Goal: Task Accomplishment & Management: Manage account settings

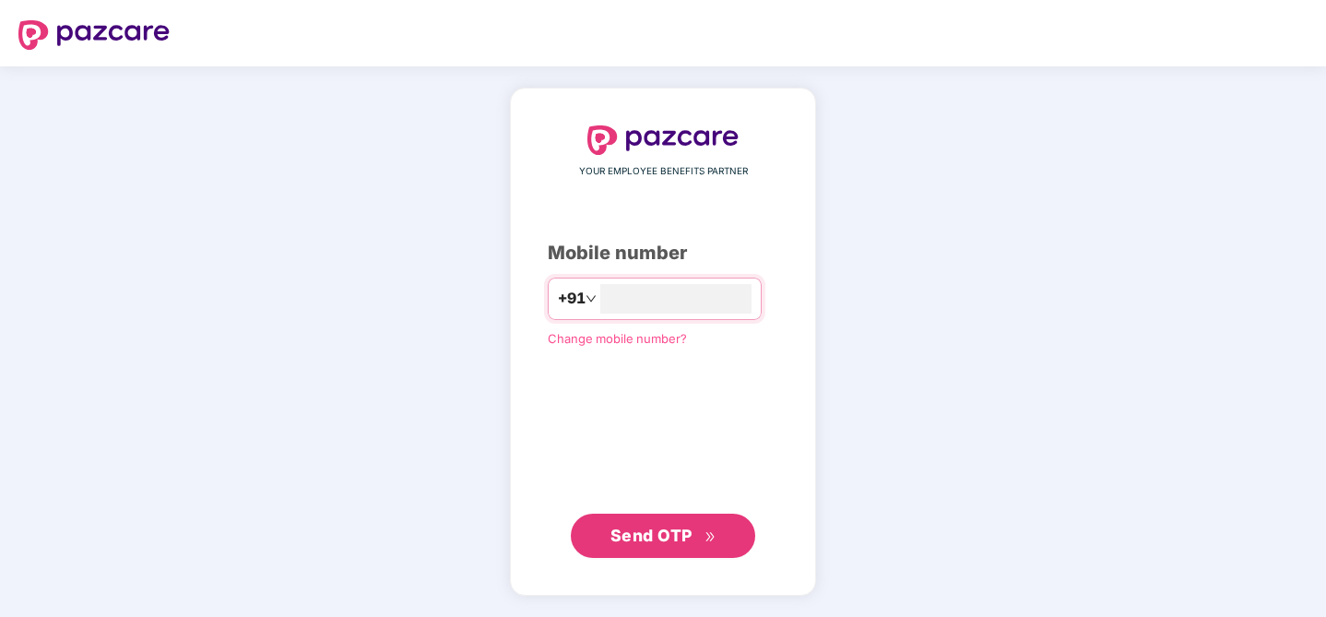
type input "**********"
click at [684, 534] on span "Send OTP" at bounding box center [652, 535] width 82 height 19
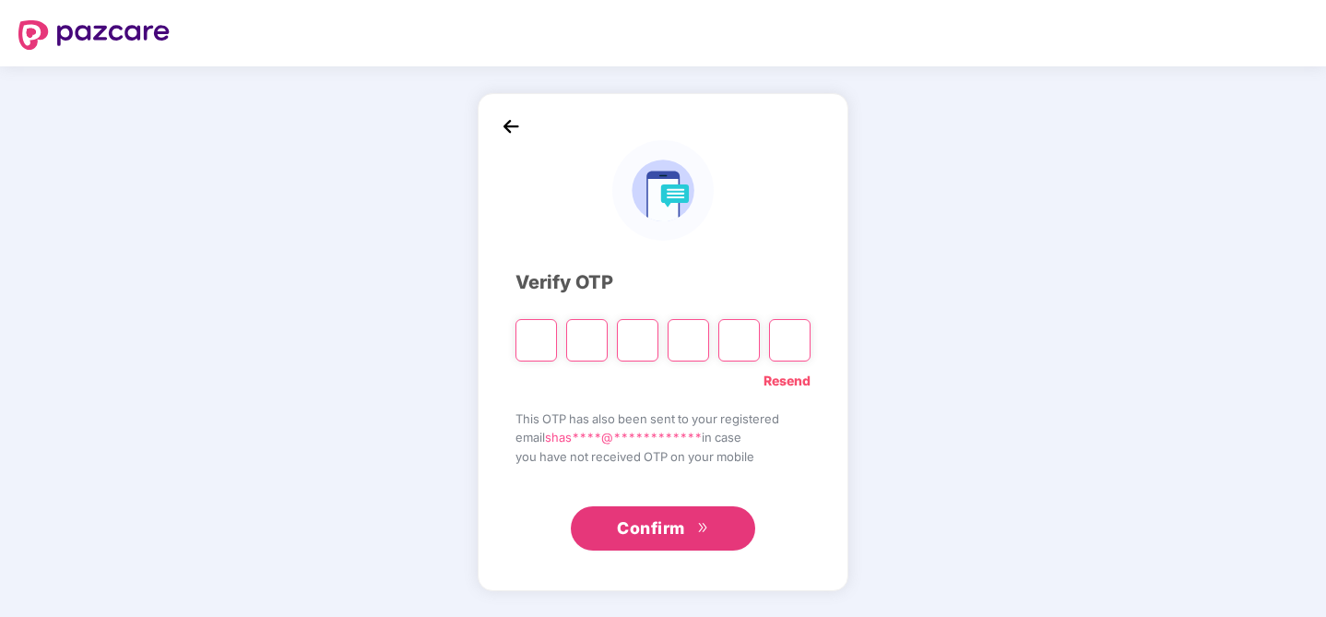
type input "*"
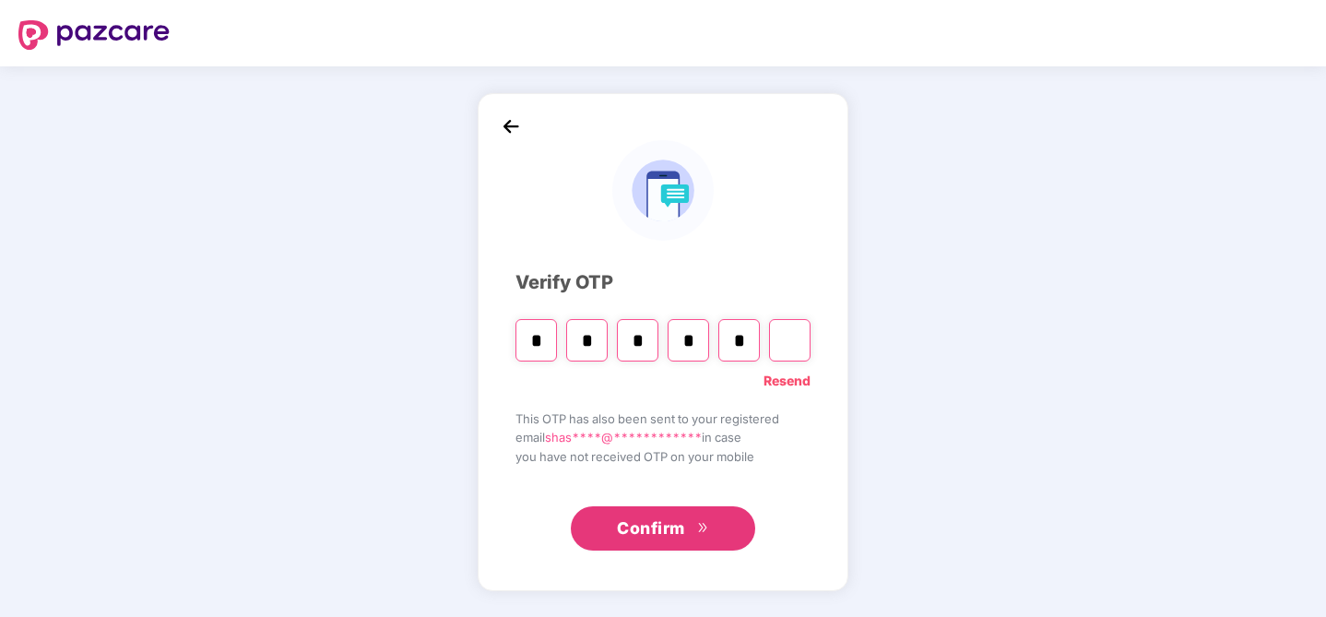
type input "*"
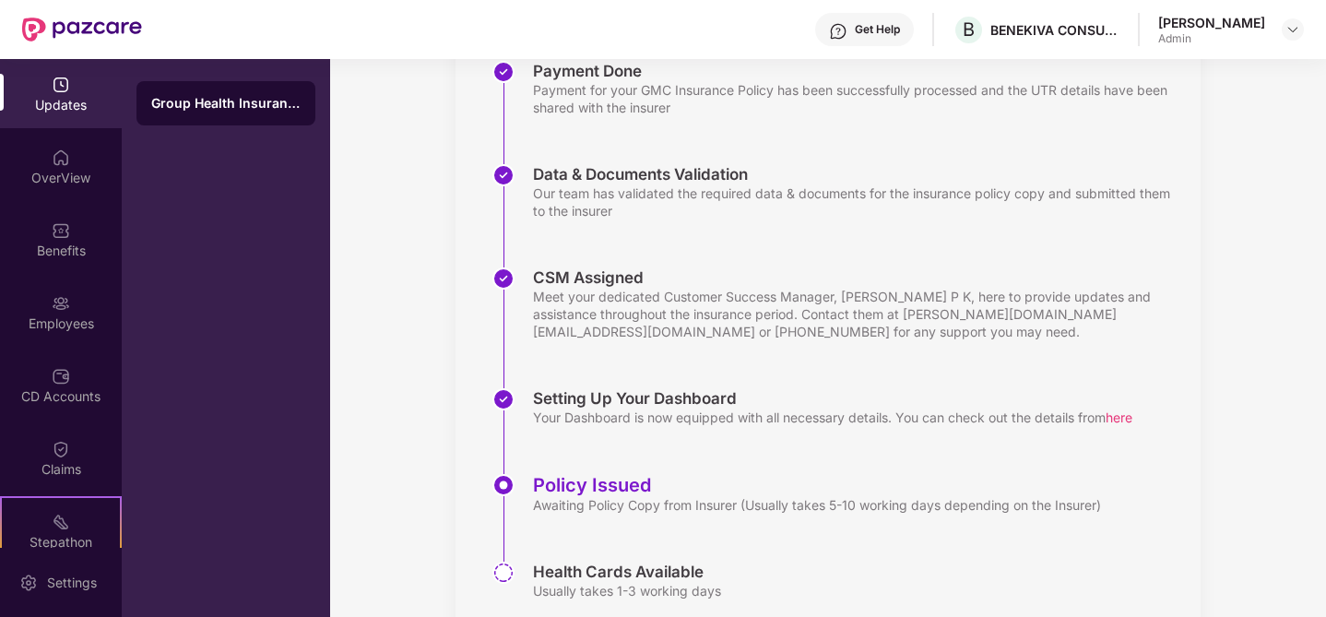
scroll to position [363, 0]
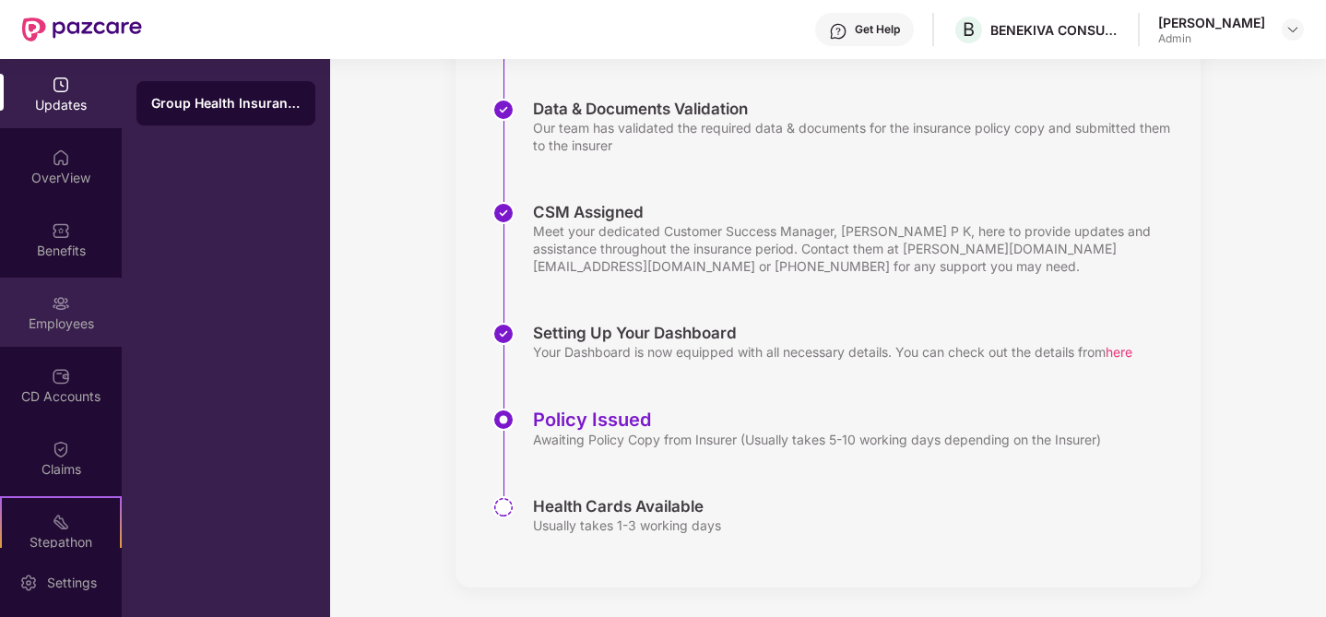
click at [73, 307] on div "Employees" at bounding box center [61, 312] width 122 height 69
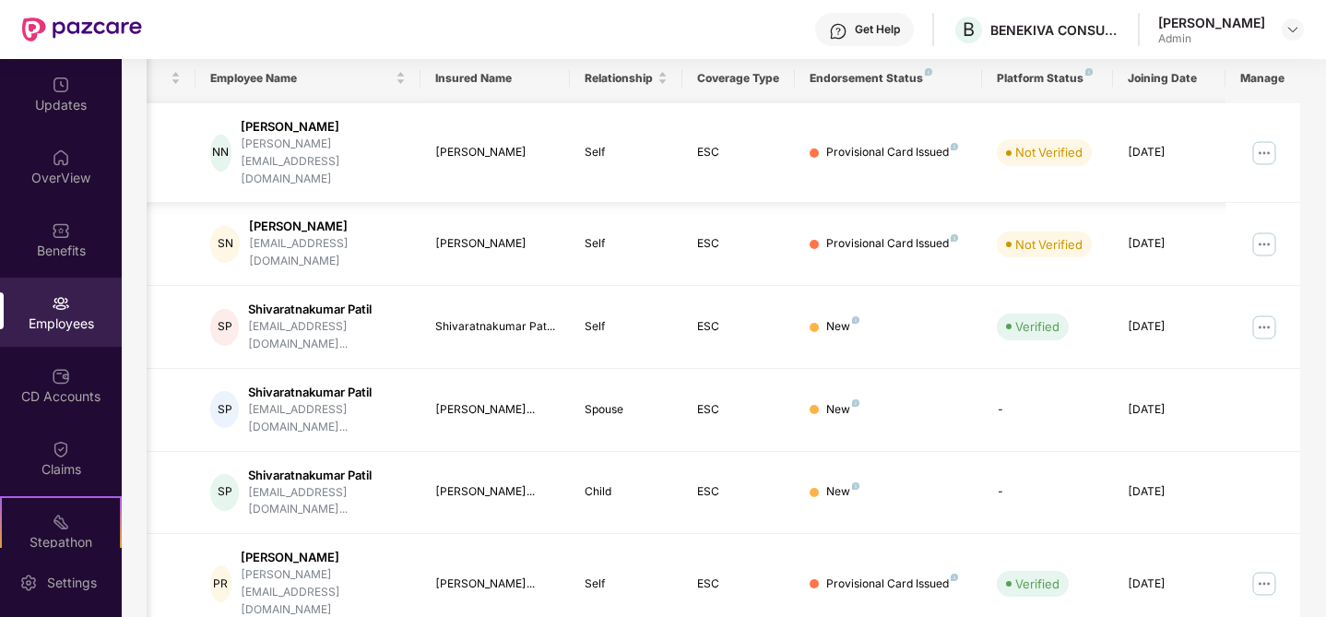
scroll to position [0, 45]
click at [1269, 138] on img at bounding box center [1265, 153] width 30 height 30
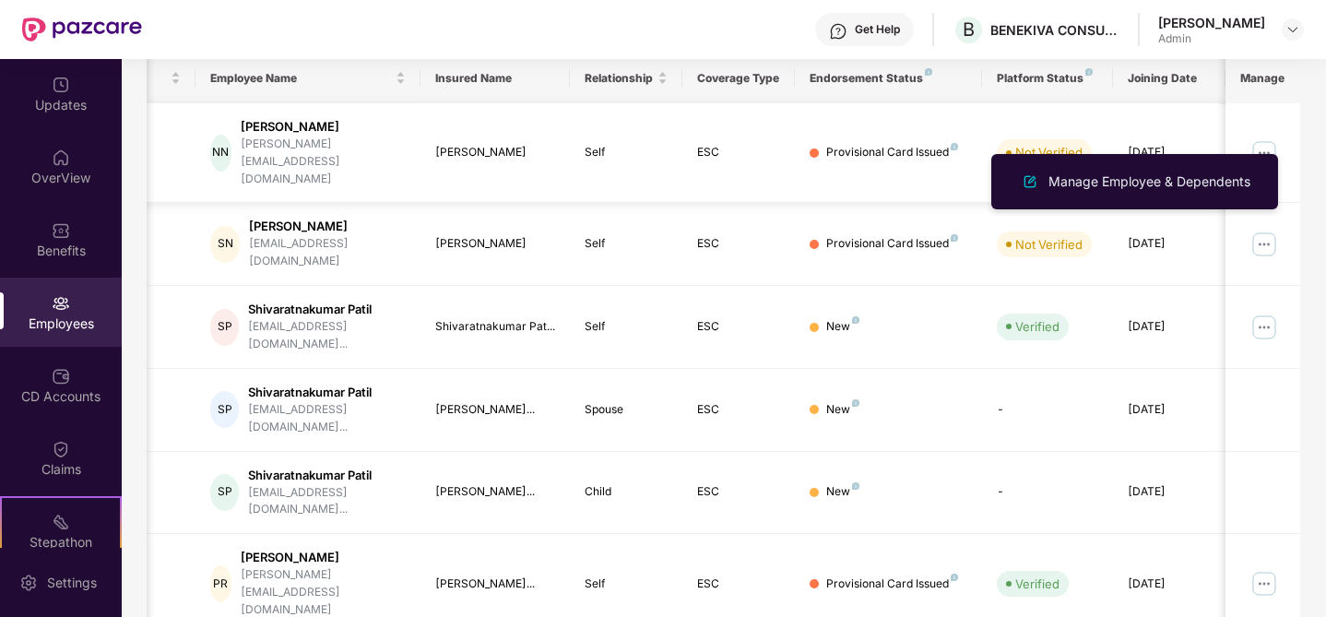
click at [1096, 139] on div "Not Verified" at bounding box center [1047, 152] width 101 height 26
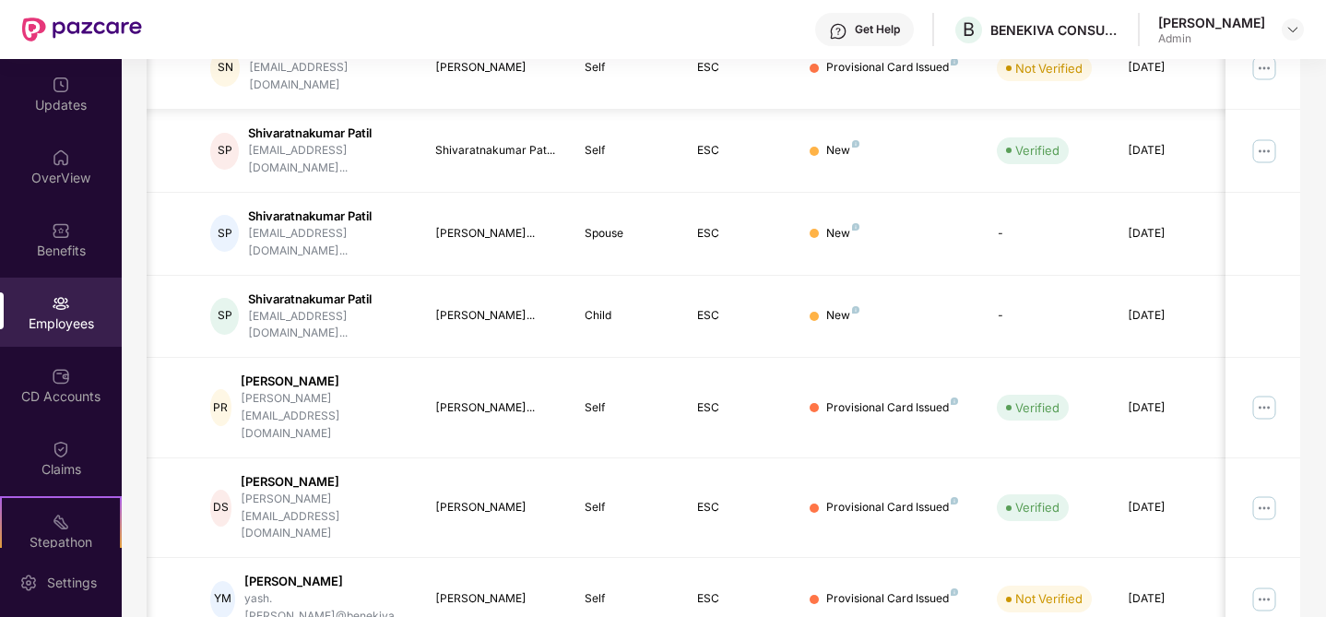
scroll to position [517, 0]
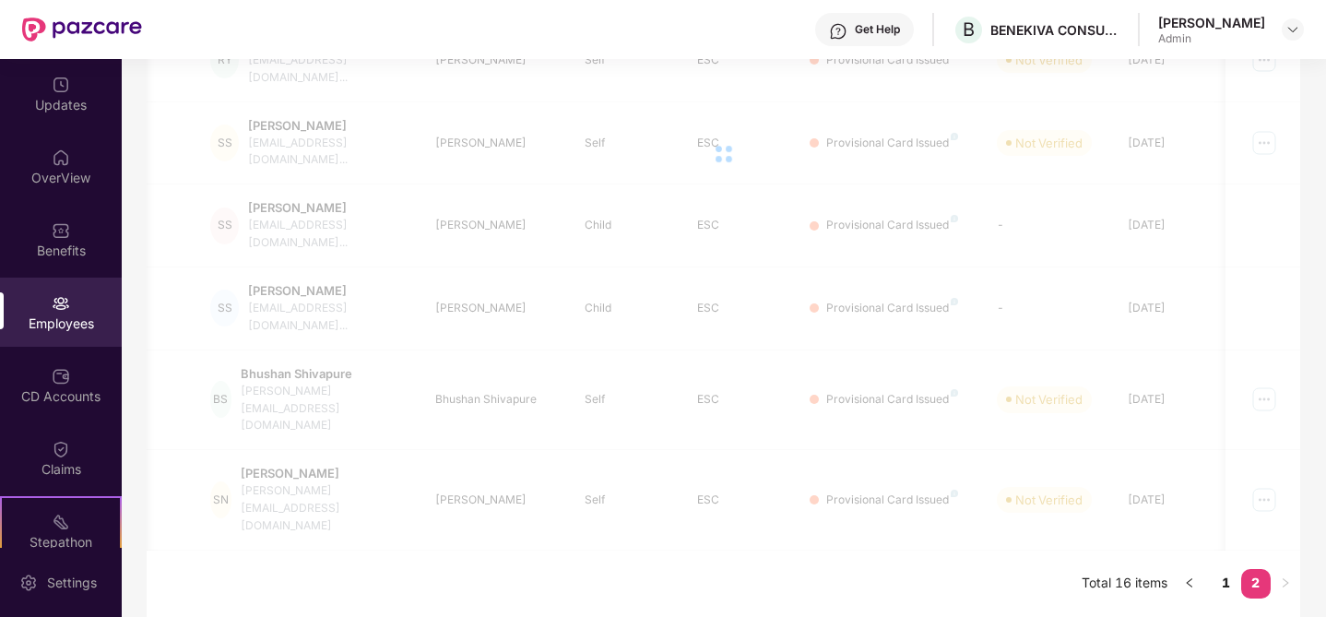
scroll to position [247, 0]
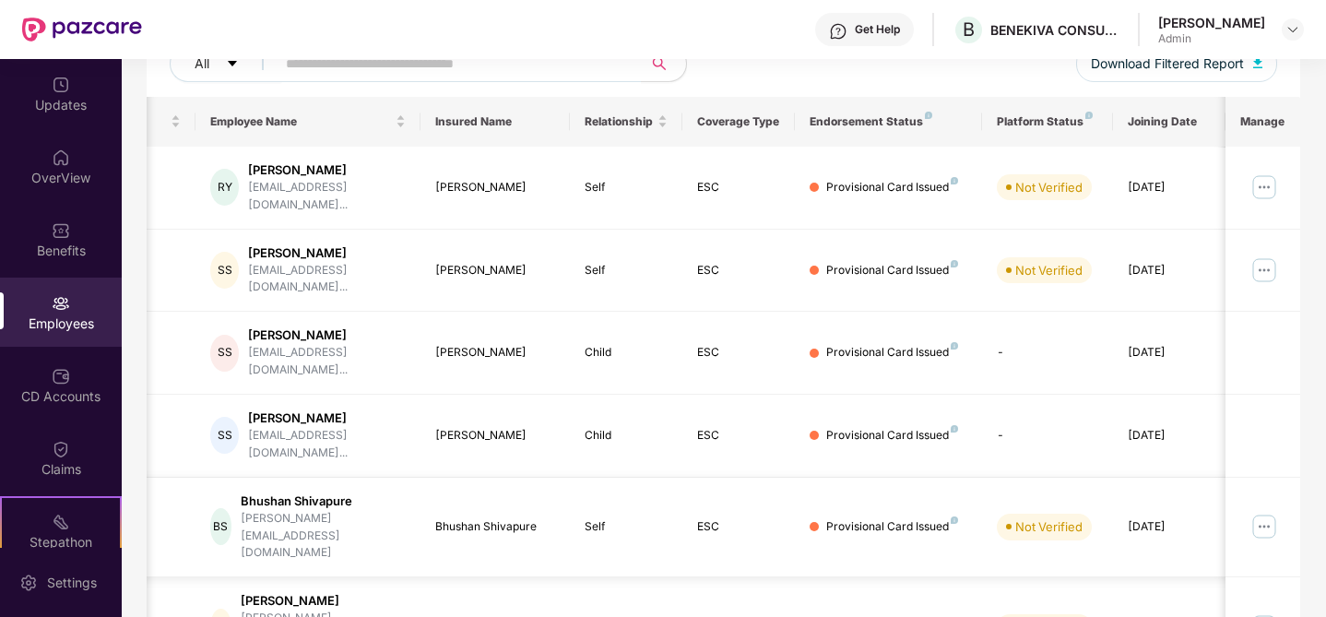
click at [1264, 512] on img at bounding box center [1265, 527] width 30 height 30
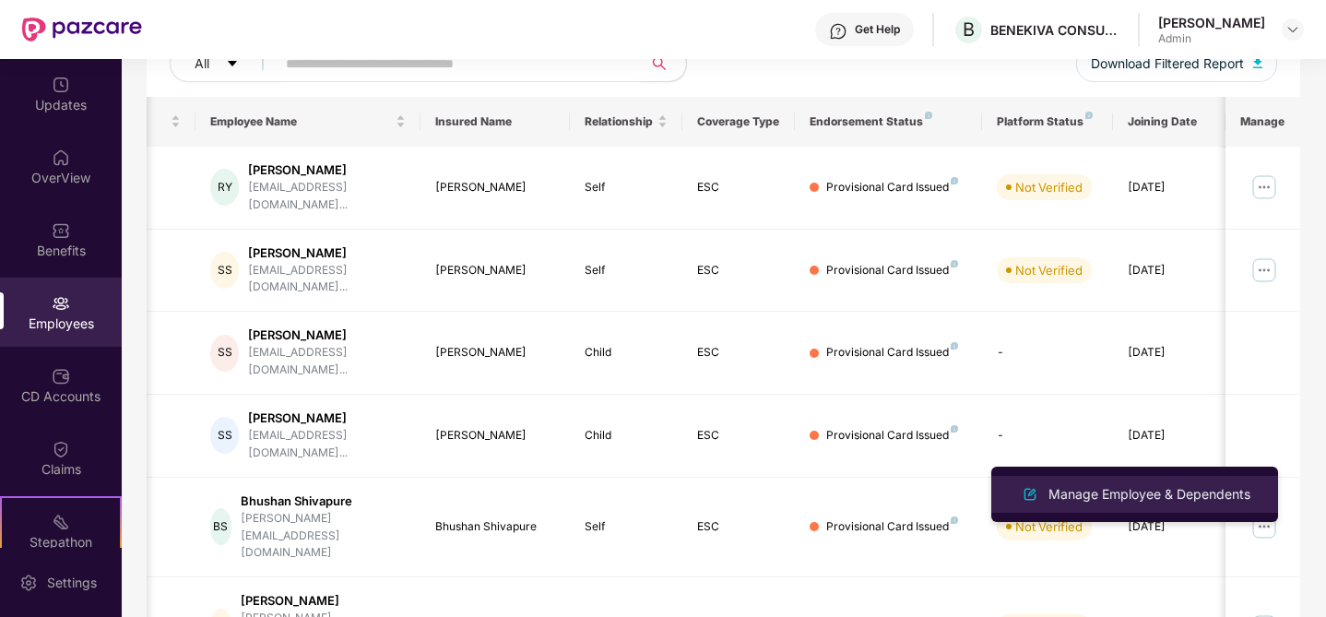
click at [1222, 487] on div "Manage Employee & Dependents" at bounding box center [1149, 494] width 209 height 20
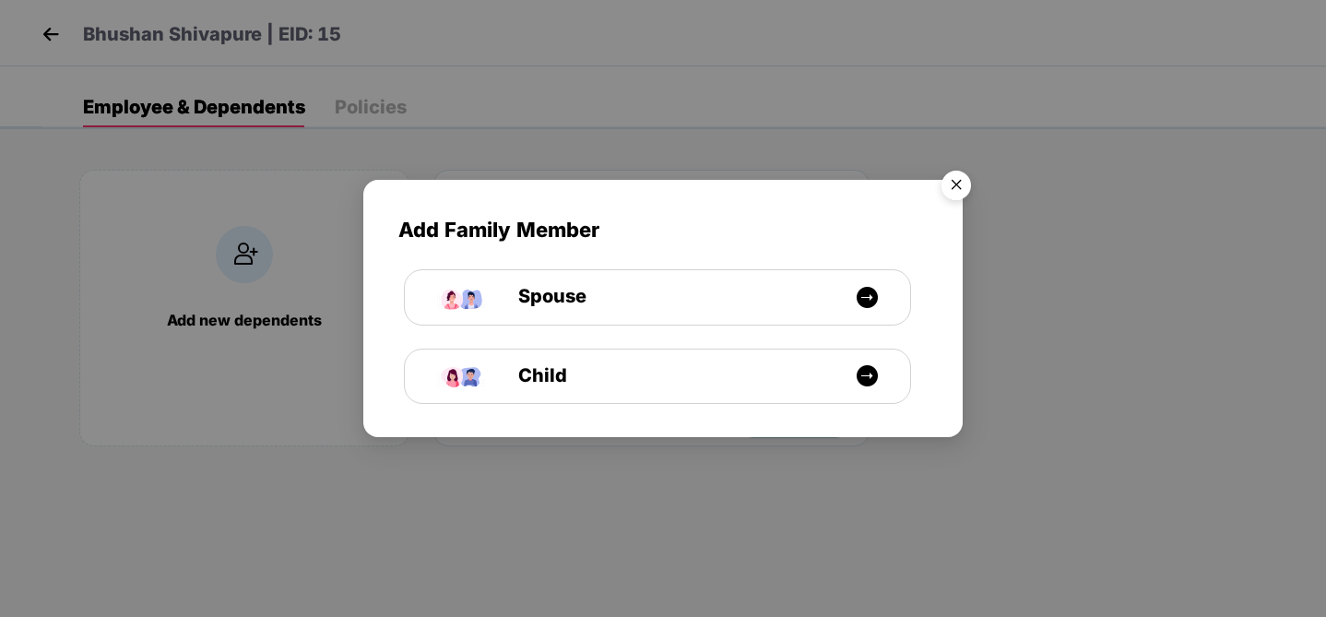
click at [958, 183] on img "Close" at bounding box center [957, 188] width 52 height 52
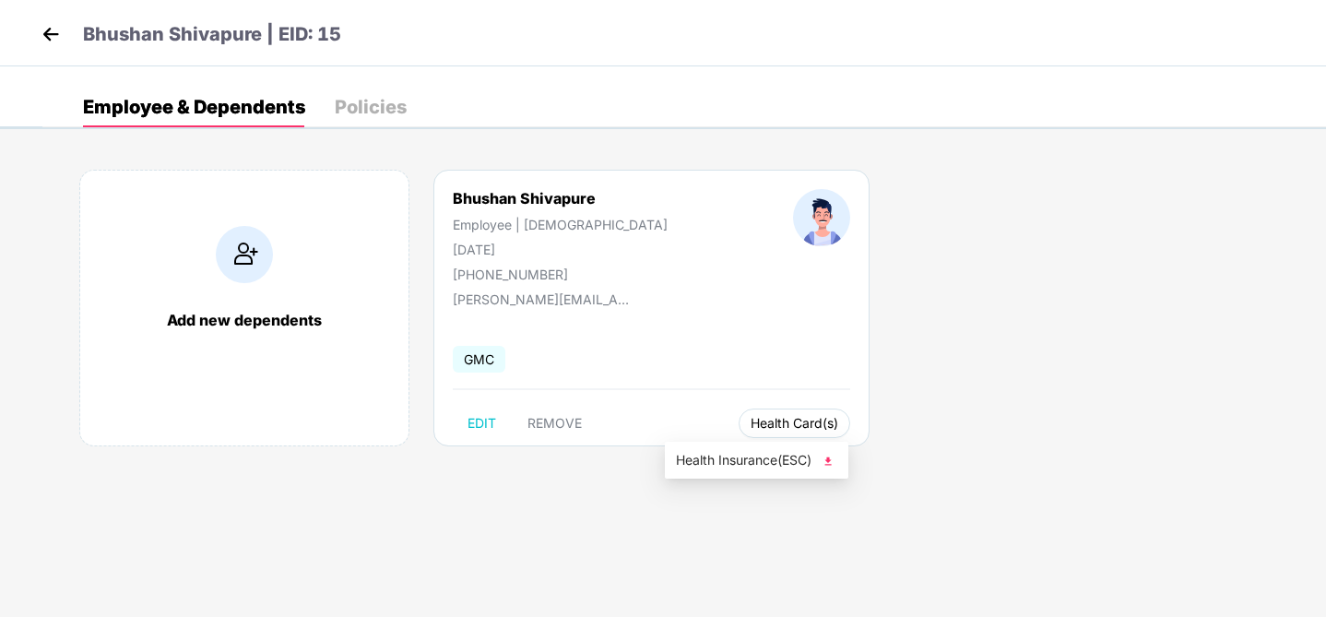
click at [751, 419] on span "Health Card(s)" at bounding box center [795, 423] width 88 height 9
click at [58, 25] on img at bounding box center [51, 34] width 28 height 28
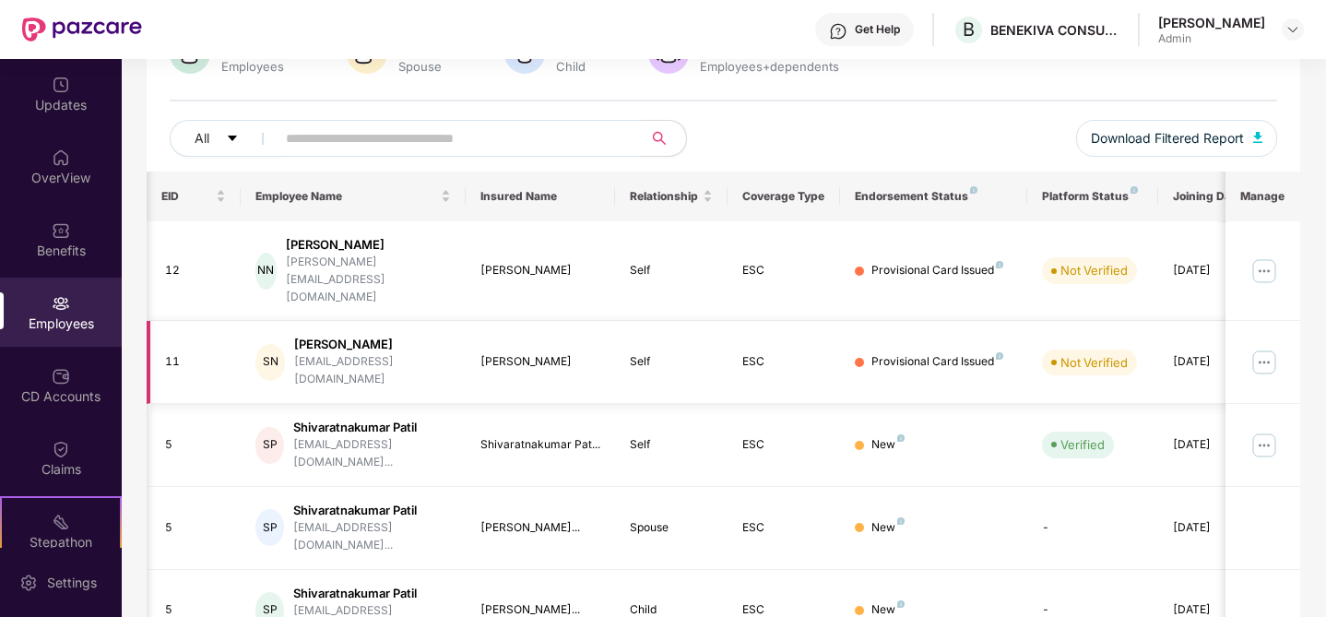
scroll to position [0, 46]
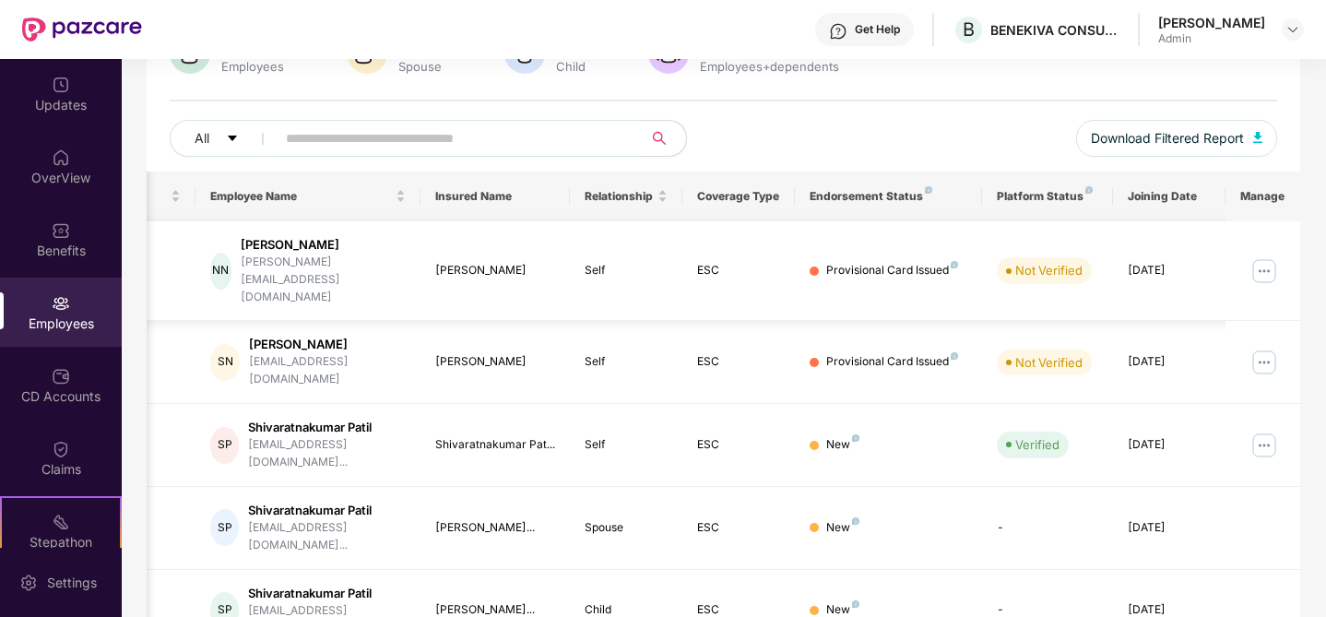
click at [1263, 256] on img at bounding box center [1265, 271] width 30 height 30
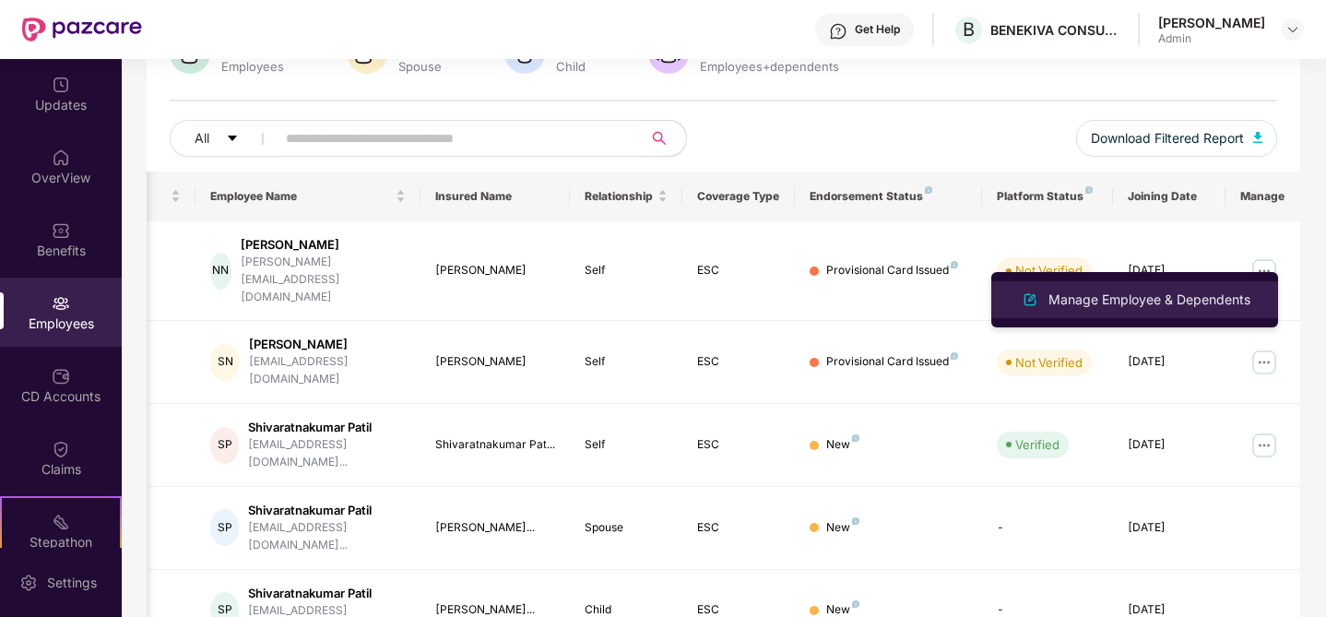
click at [1207, 301] on div "Manage Employee & Dependents" at bounding box center [1149, 300] width 209 height 20
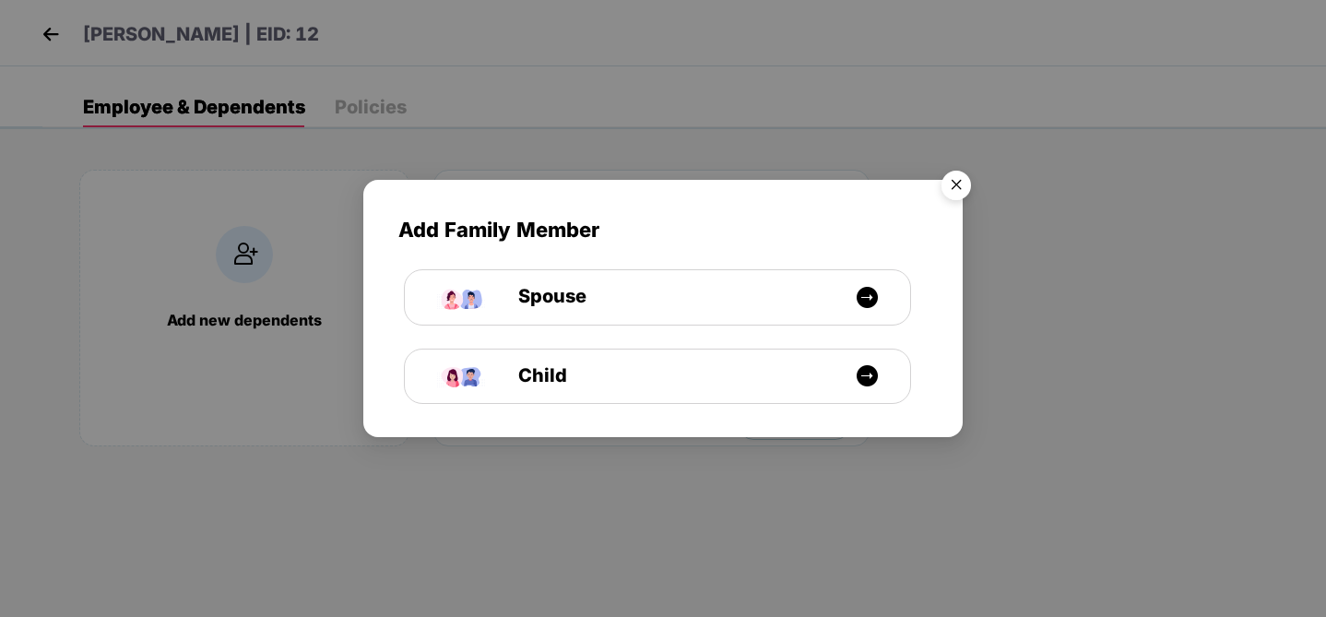
click at [961, 182] on img "Close" at bounding box center [957, 188] width 52 height 52
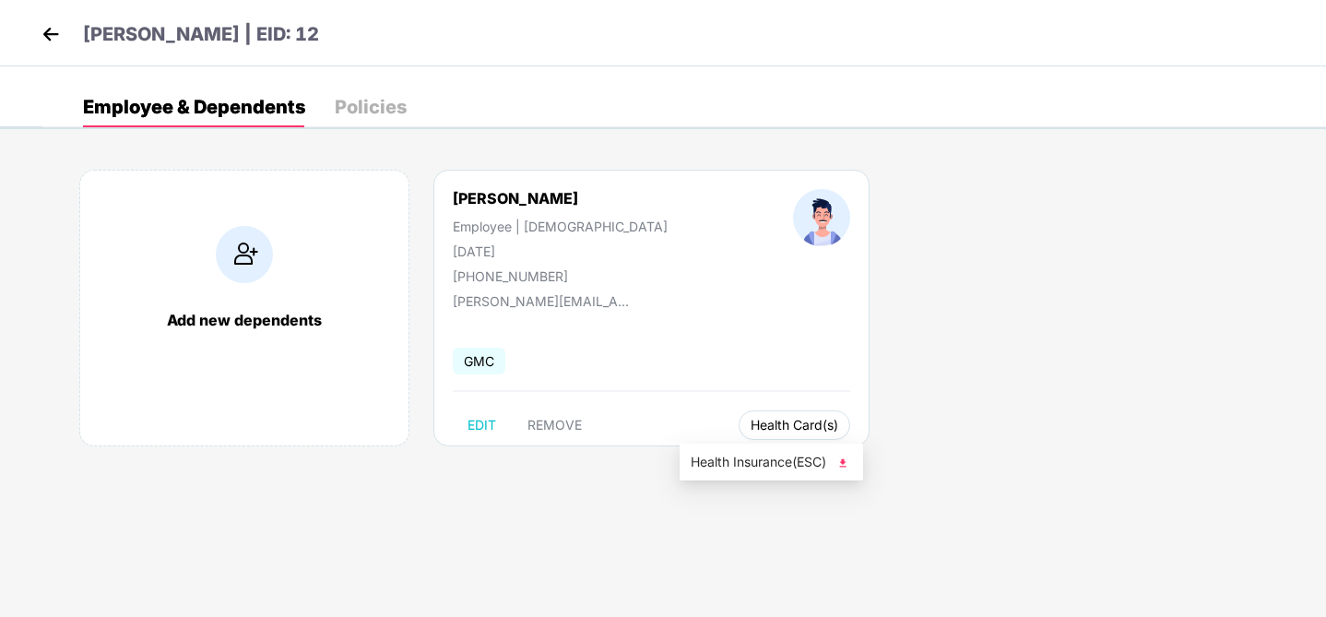
click at [767, 429] on span "Health Card(s)" at bounding box center [795, 425] width 88 height 9
click at [788, 469] on span "Health Insurance(ESC)" at bounding box center [771, 462] width 161 height 20
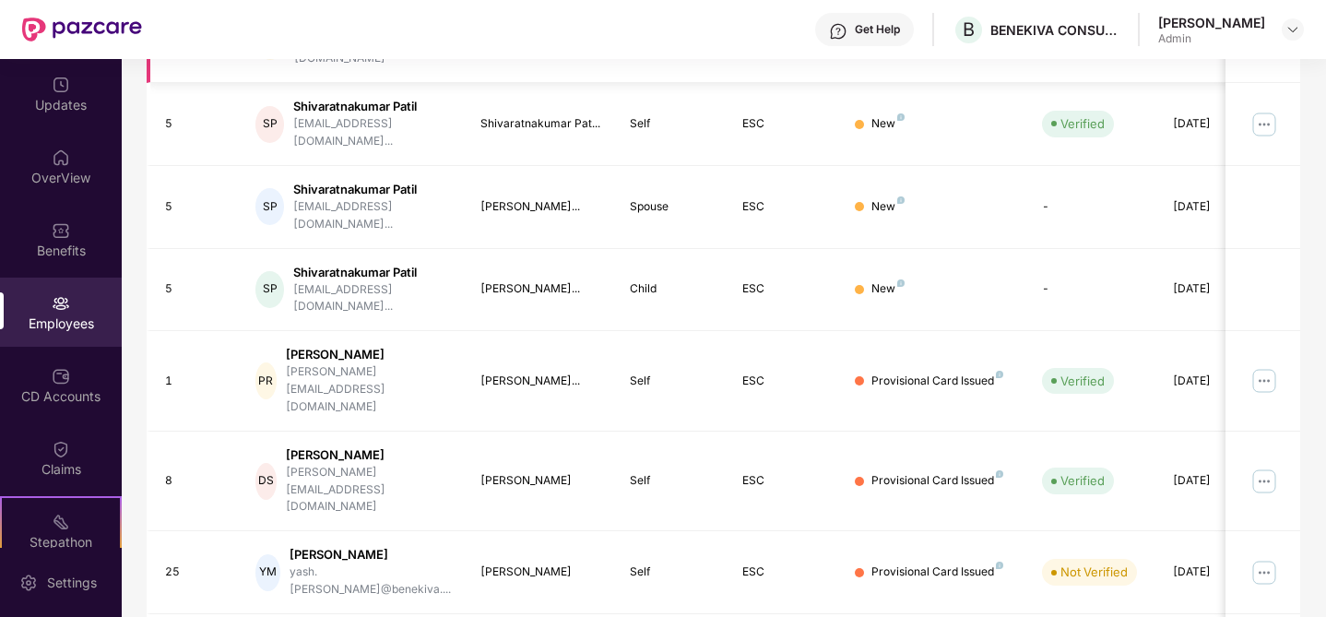
scroll to position [517, 0]
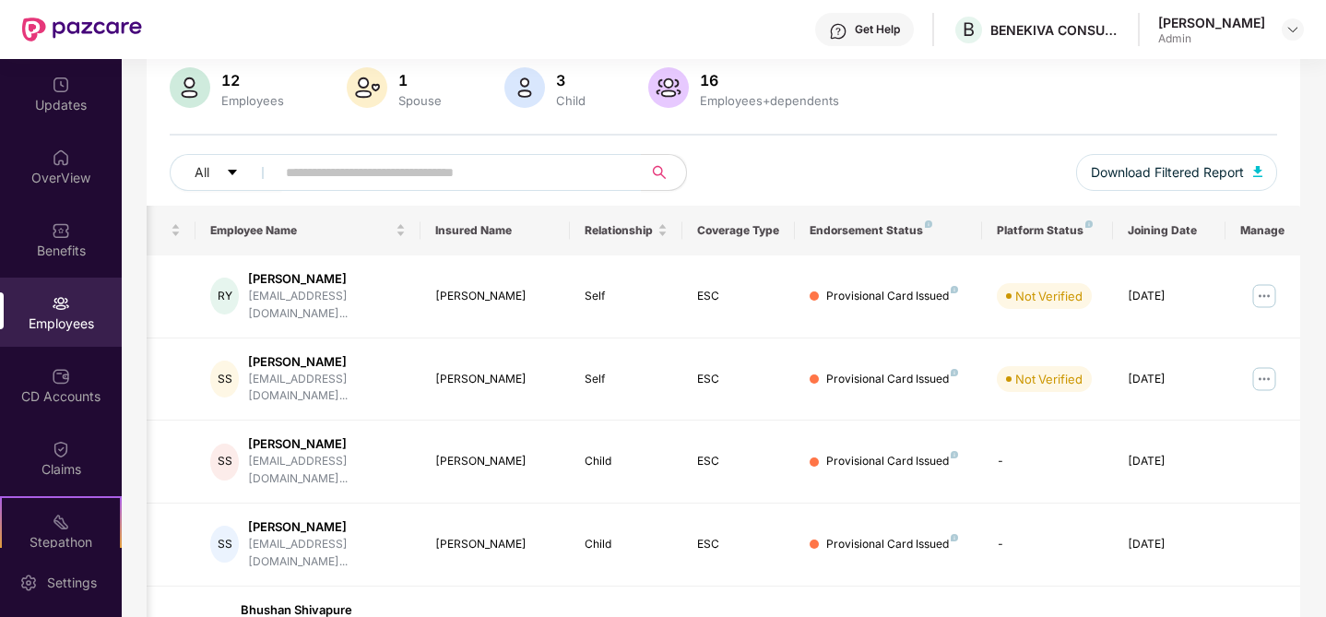
scroll to position [150, 0]
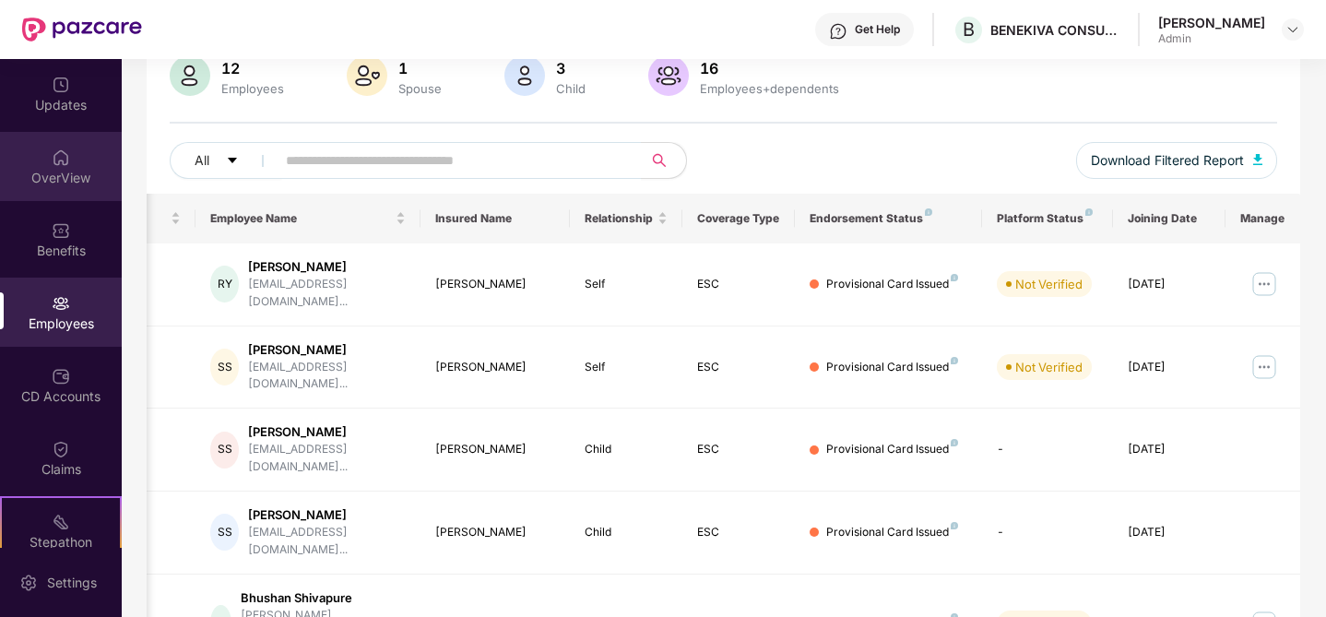
click at [81, 175] on div "OverView" at bounding box center [61, 178] width 122 height 18
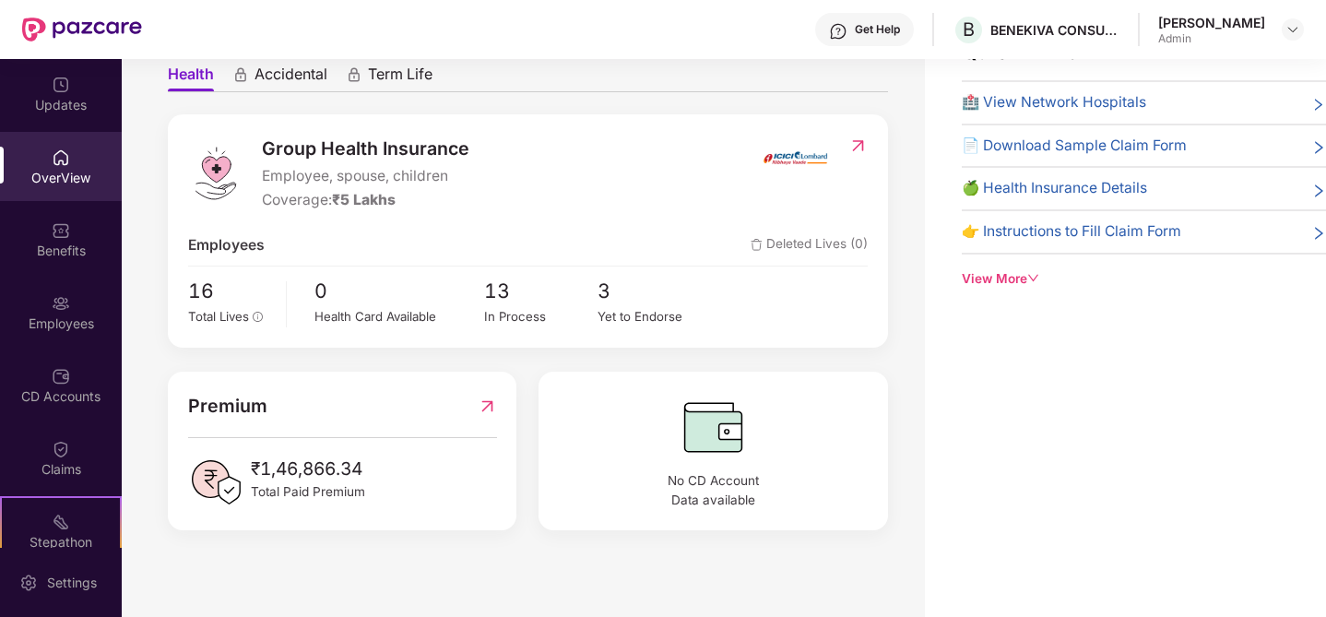
scroll to position [125, 0]
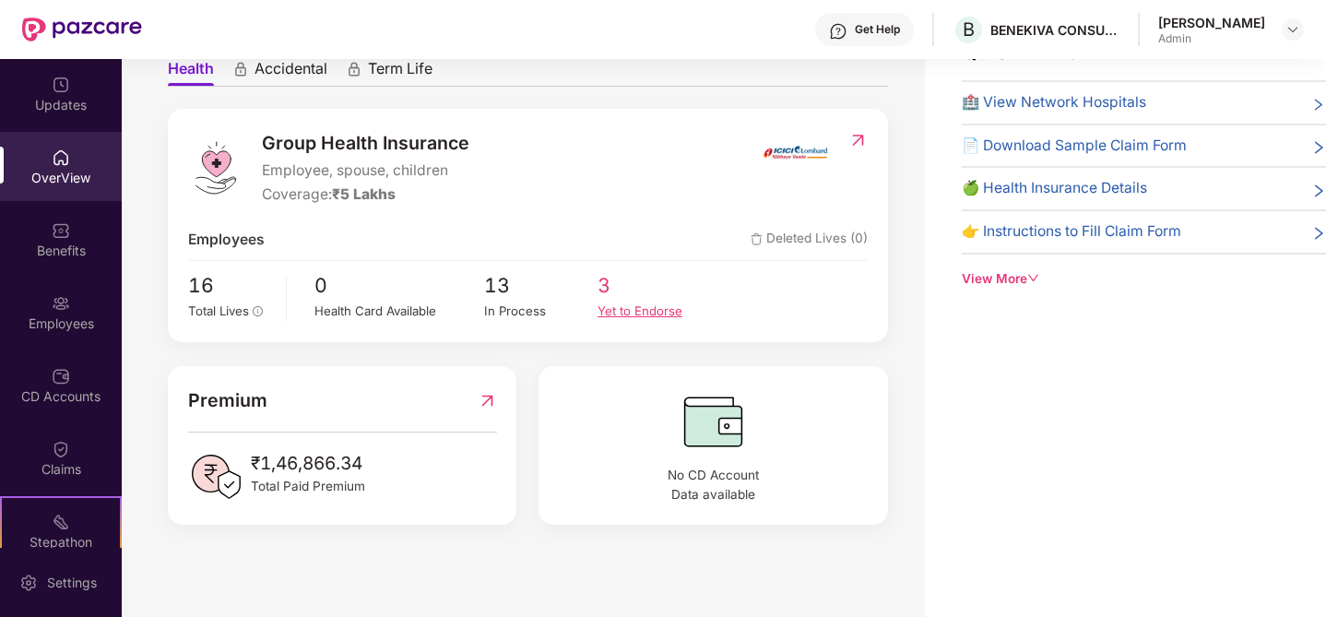
click at [626, 289] on span "3" at bounding box center [654, 285] width 113 height 30
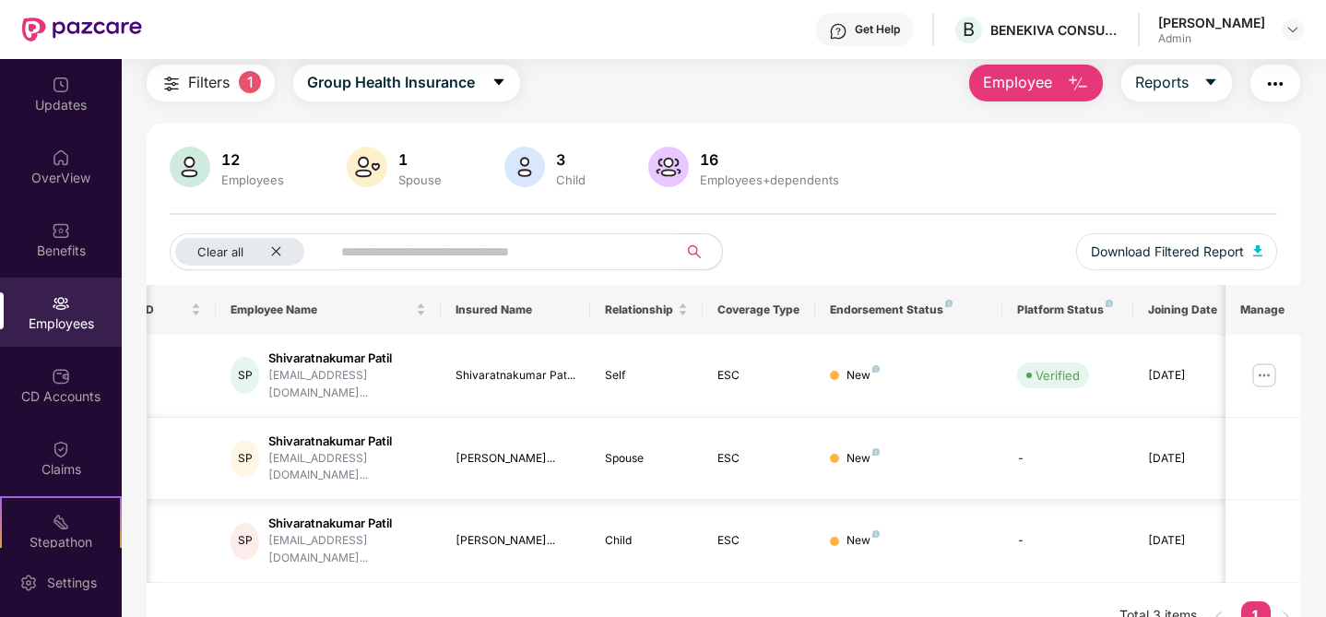
scroll to position [0, 0]
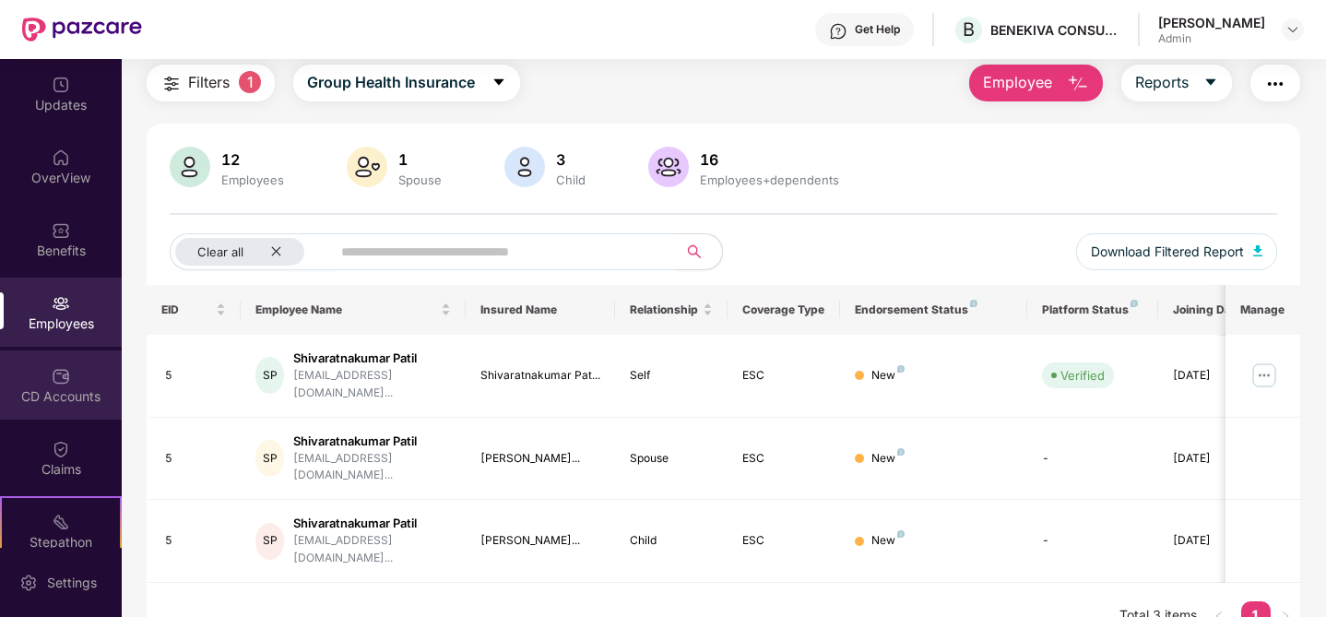
click at [72, 376] on div "CD Accounts" at bounding box center [61, 385] width 122 height 69
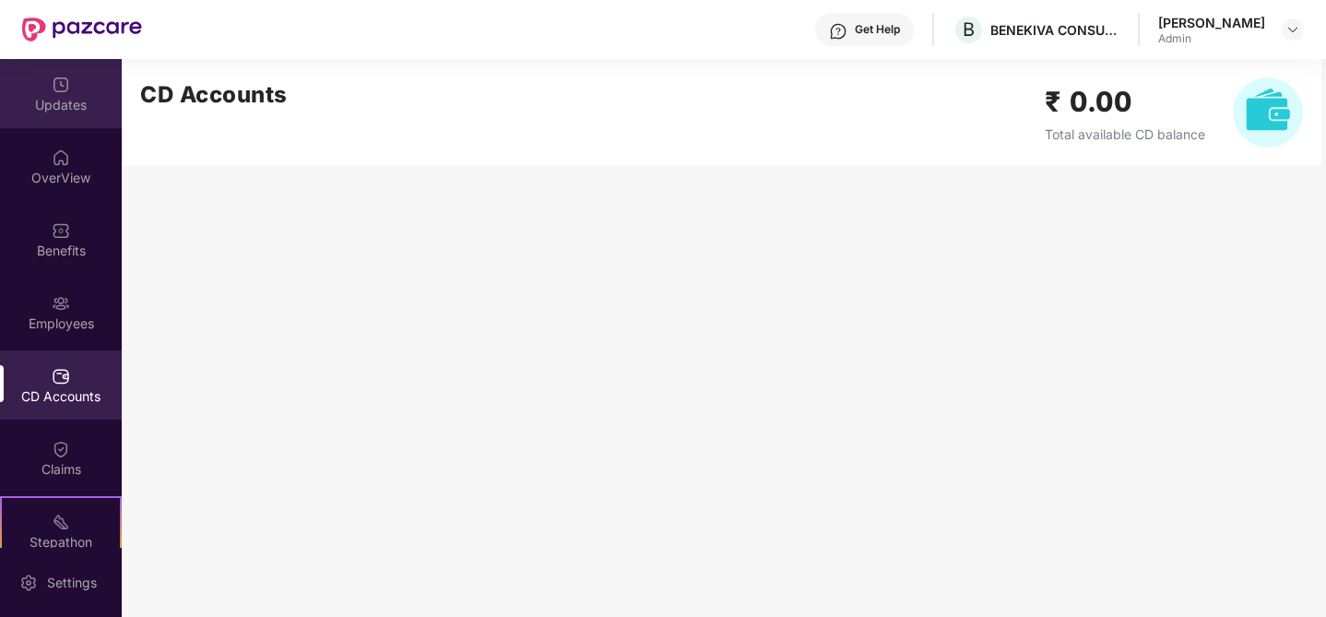
click at [58, 116] on div "Updates" at bounding box center [61, 93] width 122 height 69
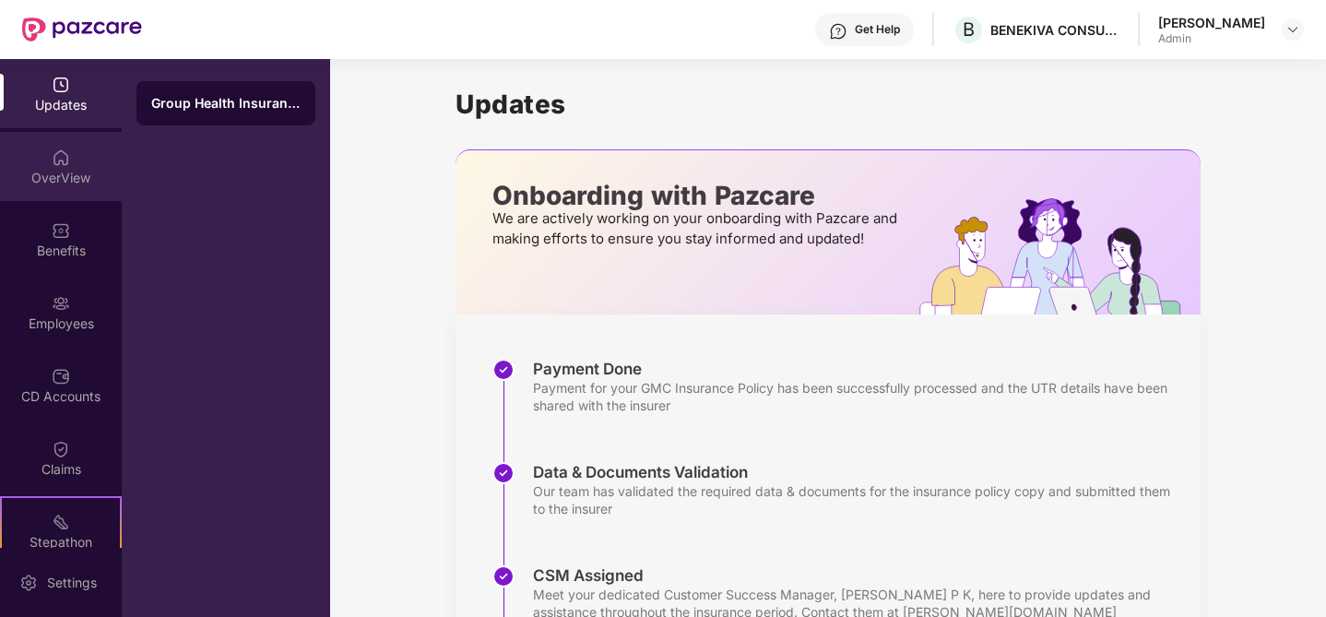
click at [58, 161] on img at bounding box center [61, 158] width 18 height 18
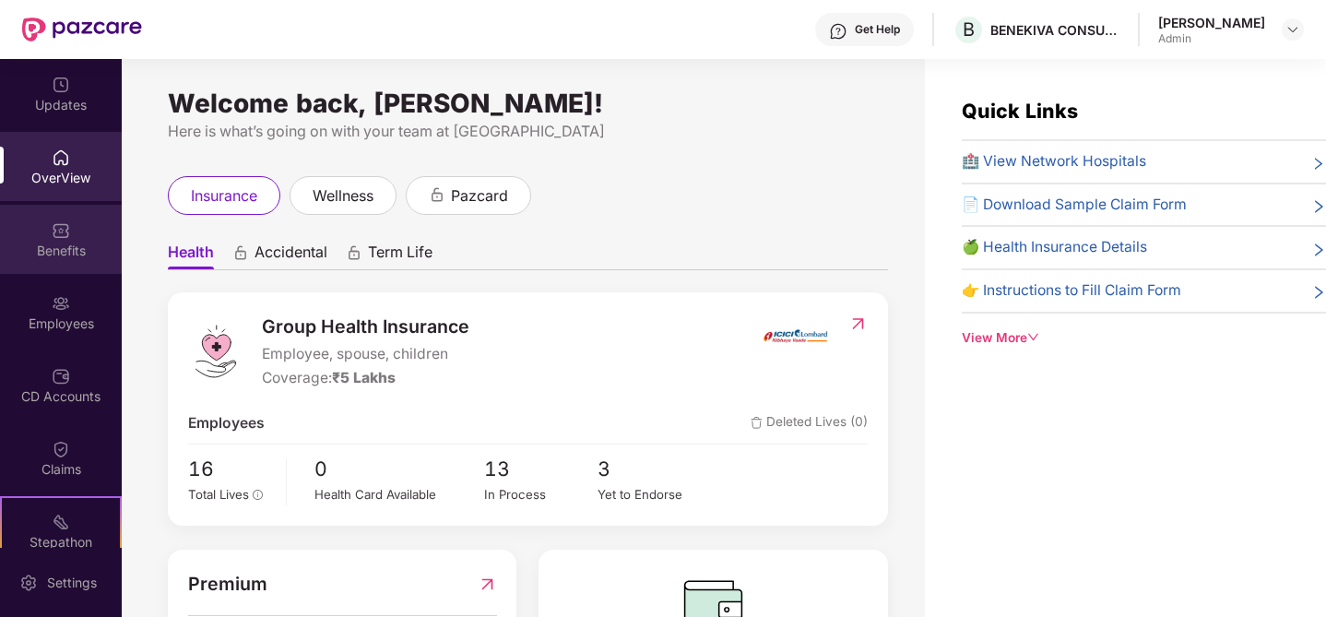
click at [57, 234] on img at bounding box center [61, 230] width 18 height 18
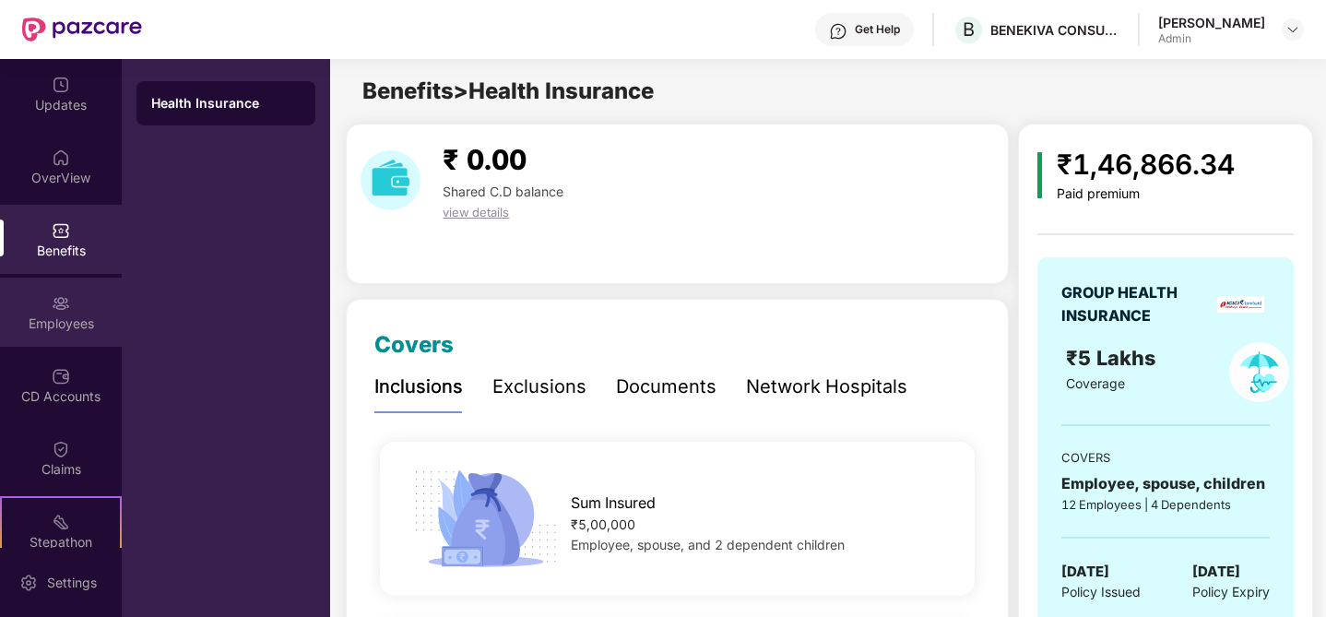
click at [70, 310] on div "Employees" at bounding box center [61, 312] width 122 height 69
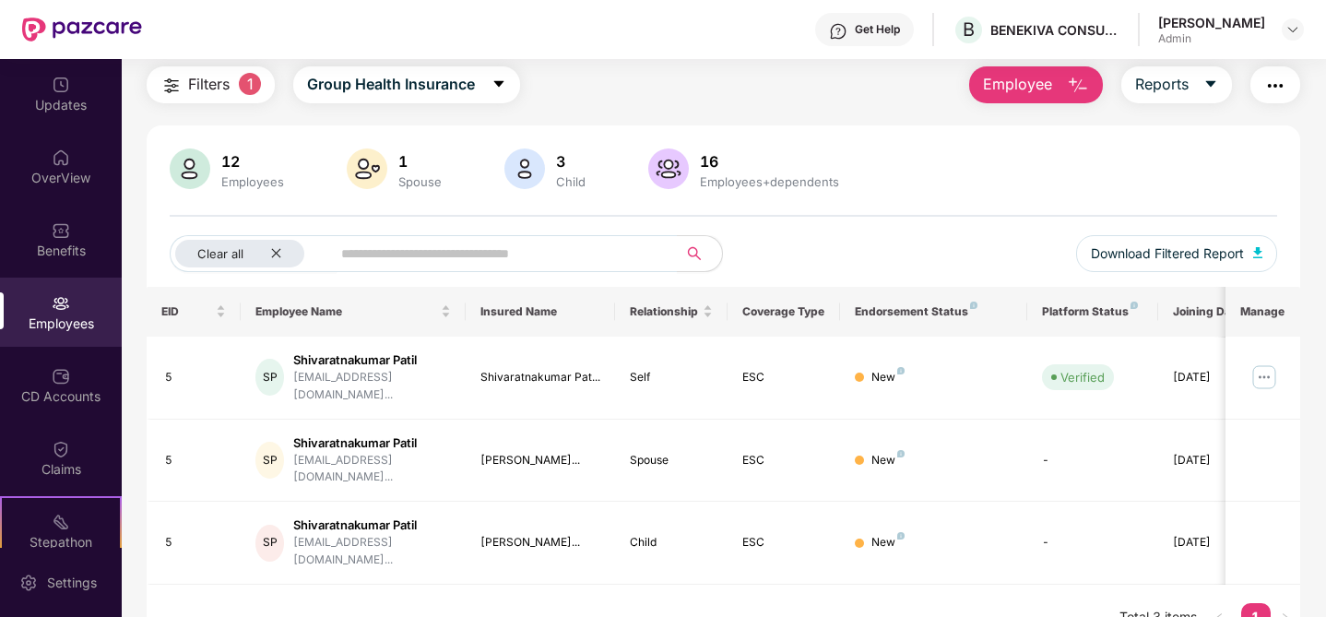
scroll to position [59, 0]
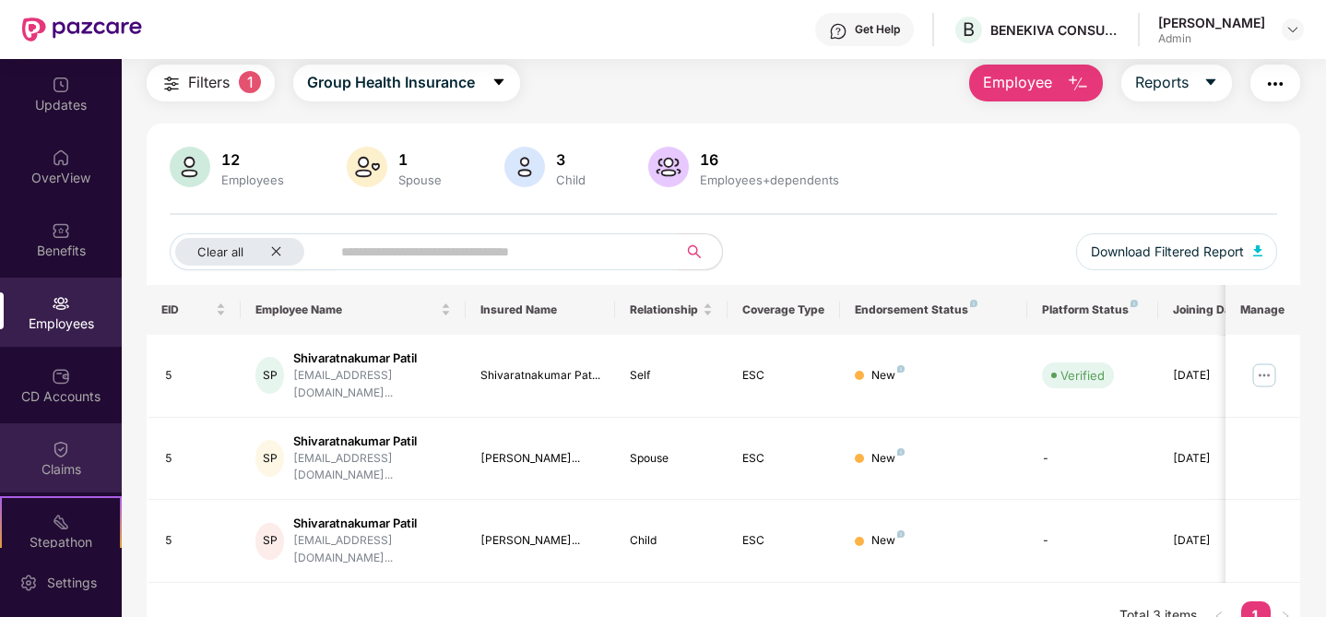
click at [65, 446] on img at bounding box center [61, 449] width 18 height 18
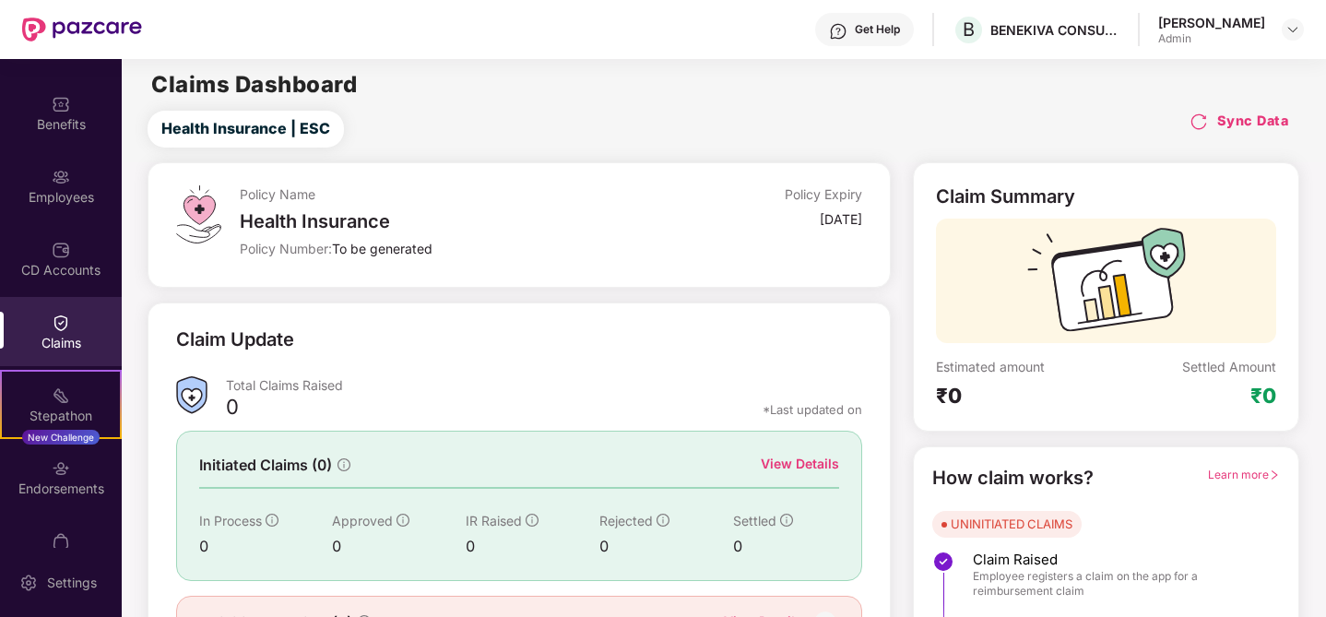
scroll to position [139, 0]
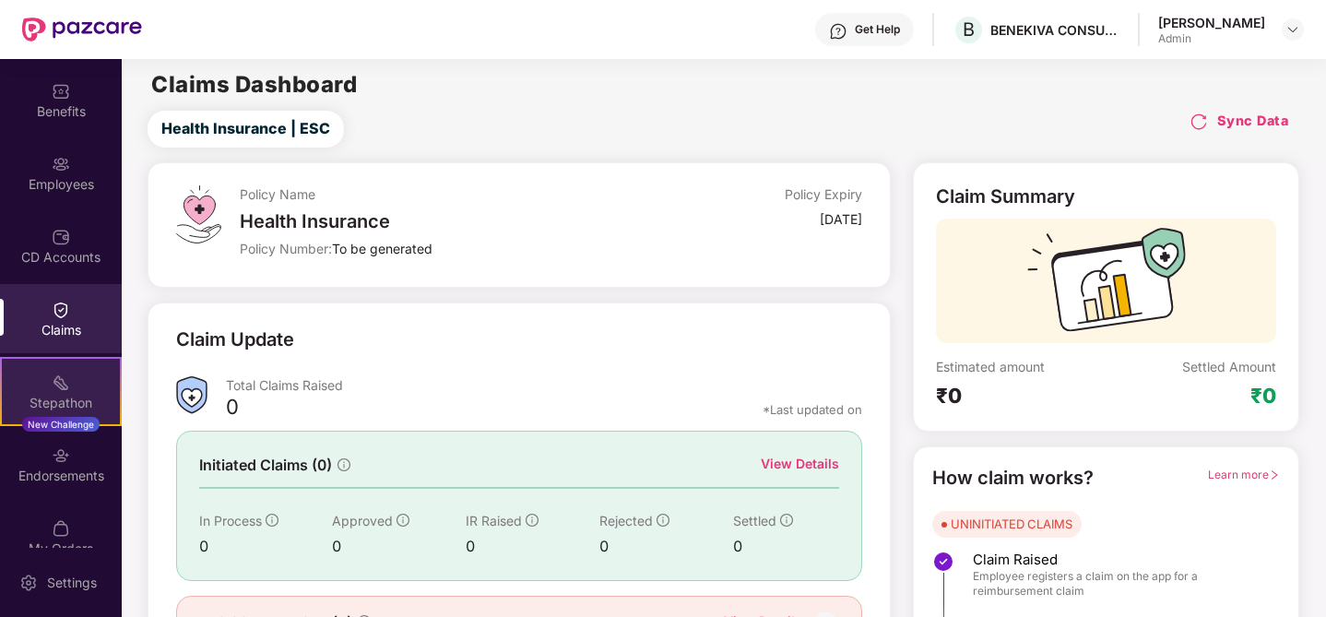
click at [67, 390] on div "Stepathon New Challenge" at bounding box center [61, 391] width 122 height 69
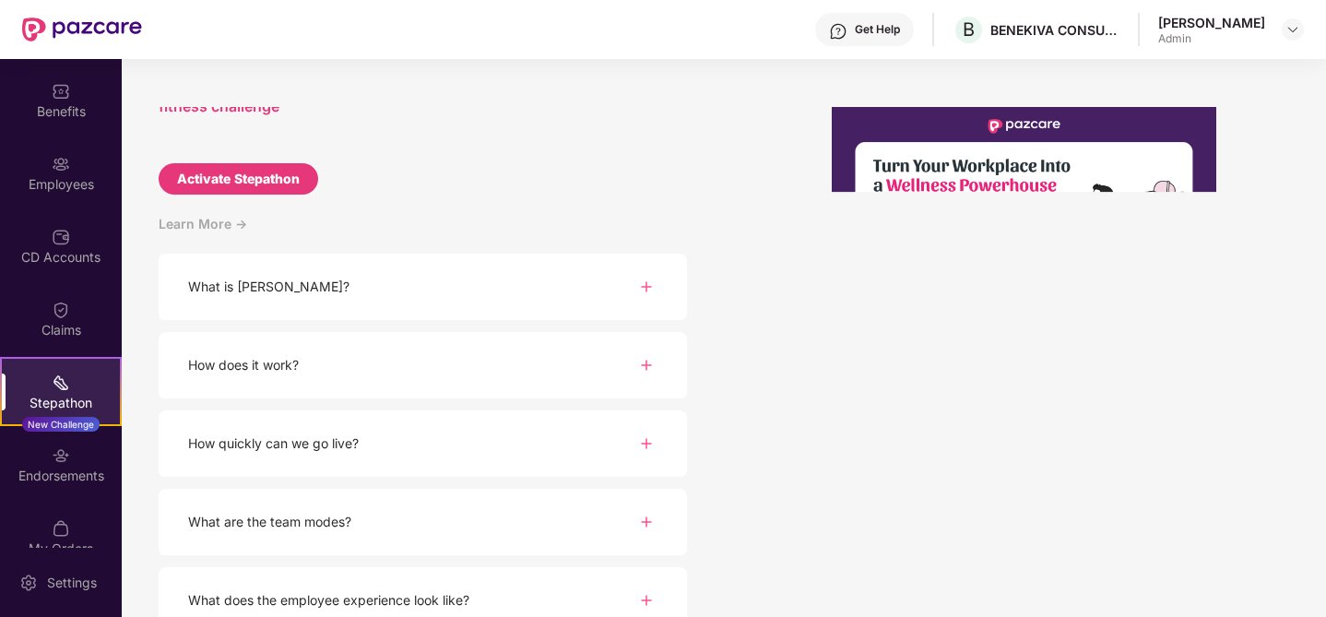
scroll to position [107, 0]
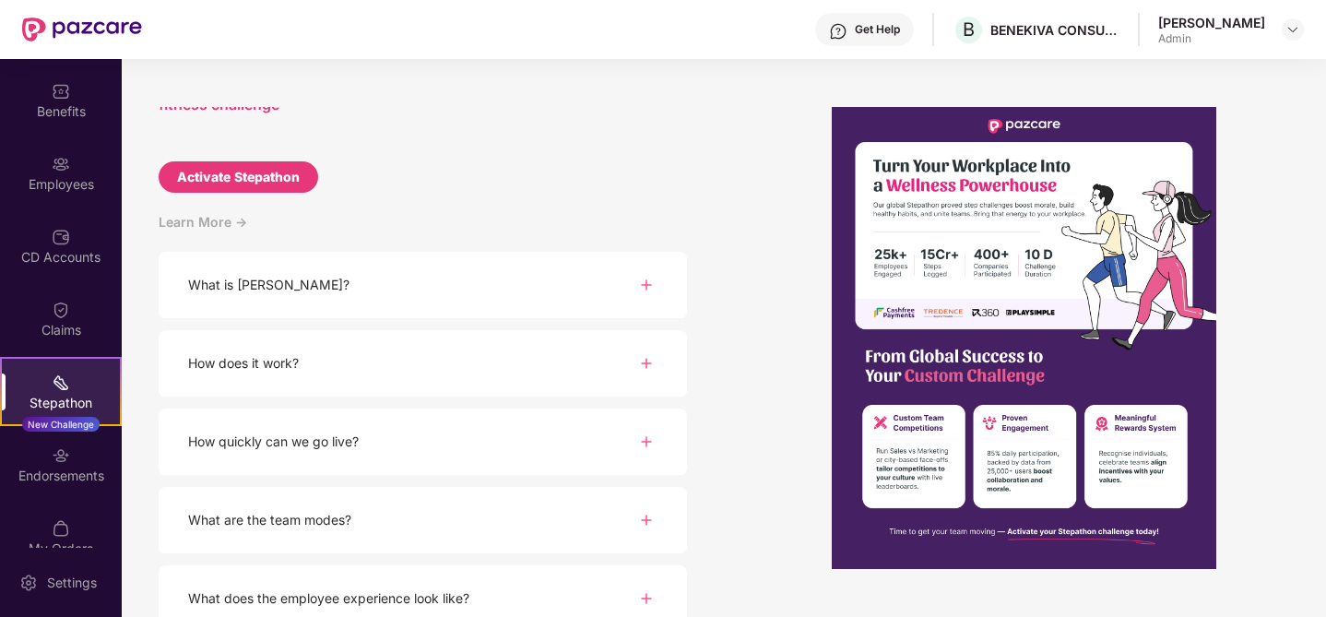
click at [446, 291] on div "What is [PERSON_NAME]?" at bounding box center [423, 285] width 529 height 67
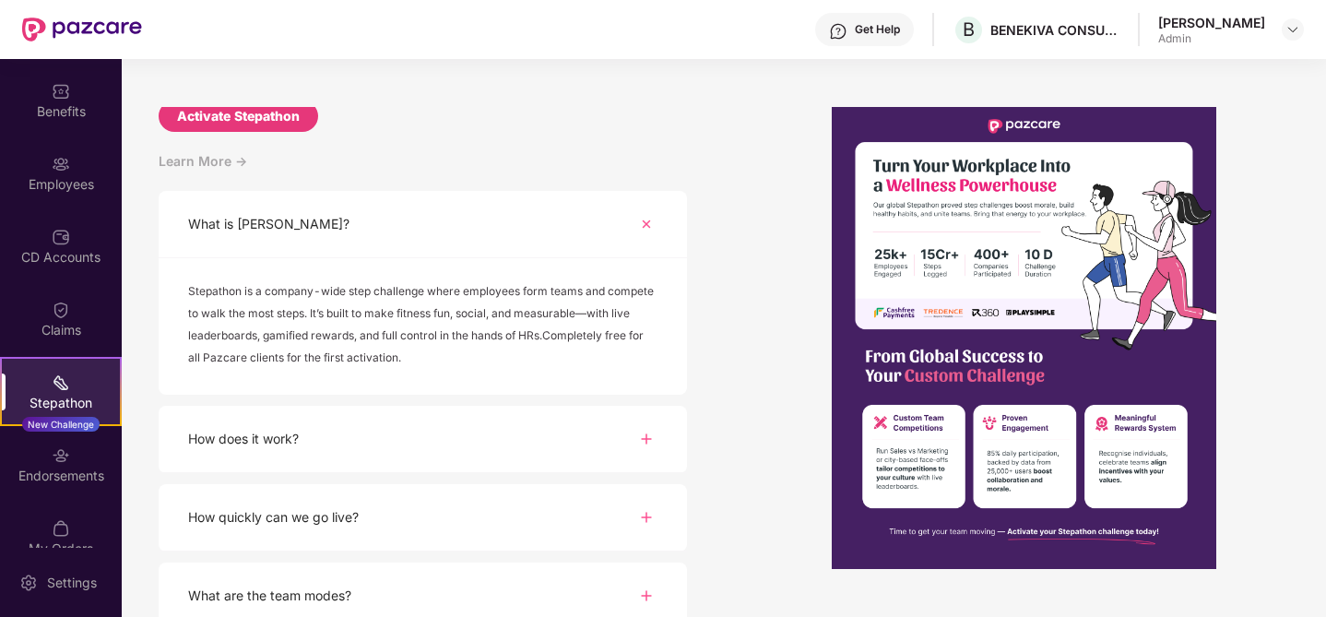
scroll to position [172, 0]
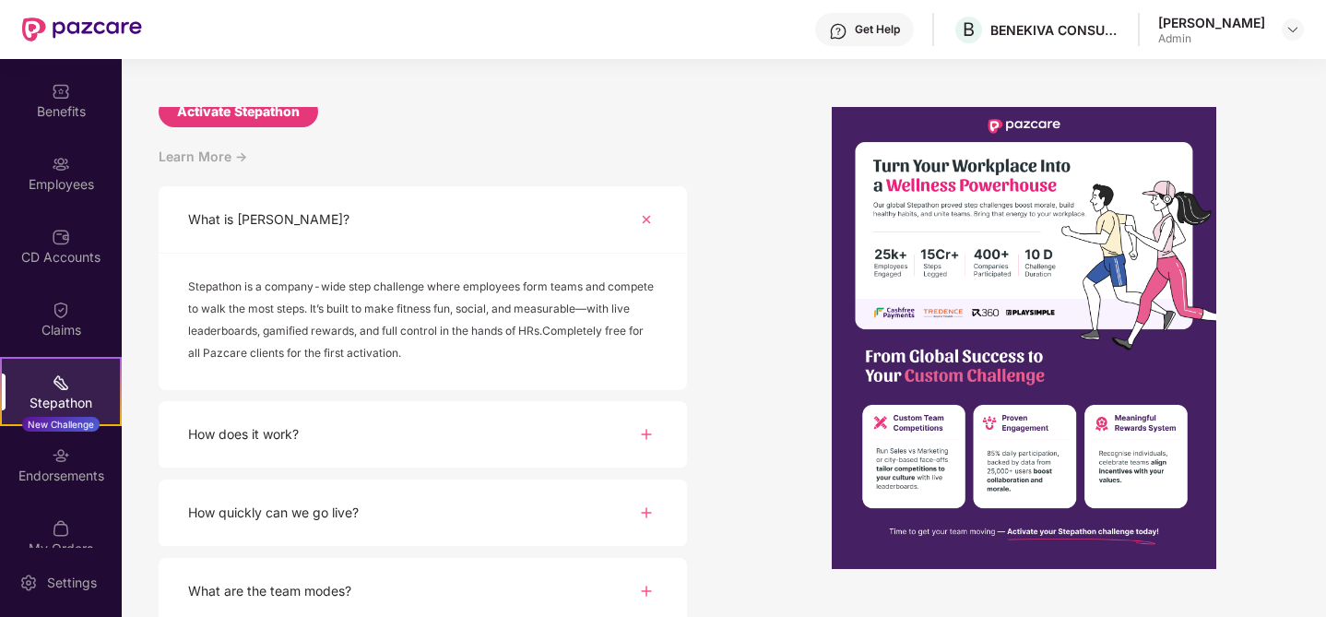
click at [443, 430] on div "How does it work?" at bounding box center [423, 434] width 529 height 67
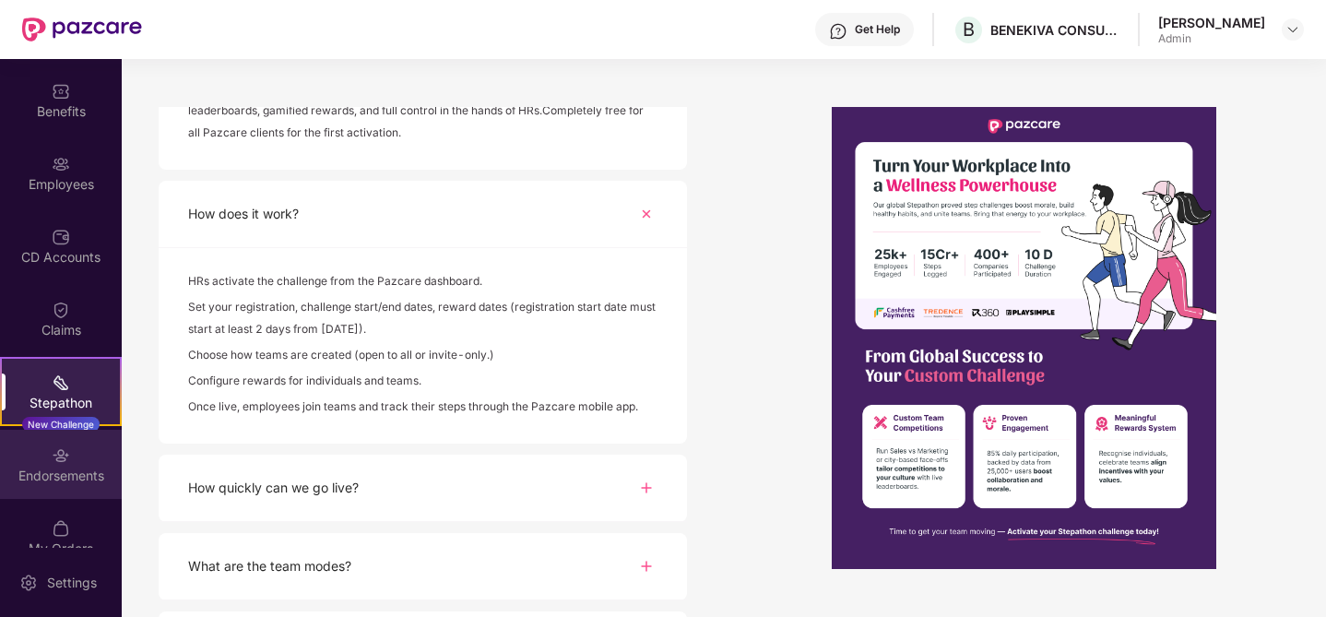
scroll to position [167, 0]
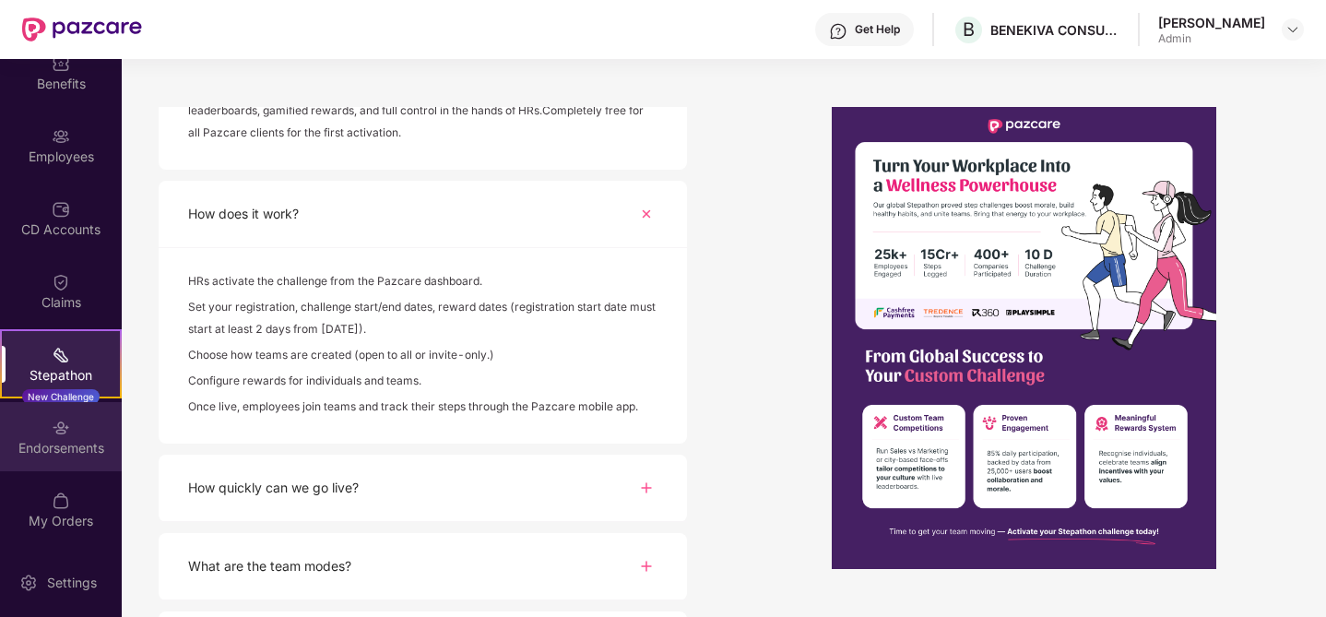
click at [79, 428] on div "Endorsements" at bounding box center [61, 436] width 122 height 69
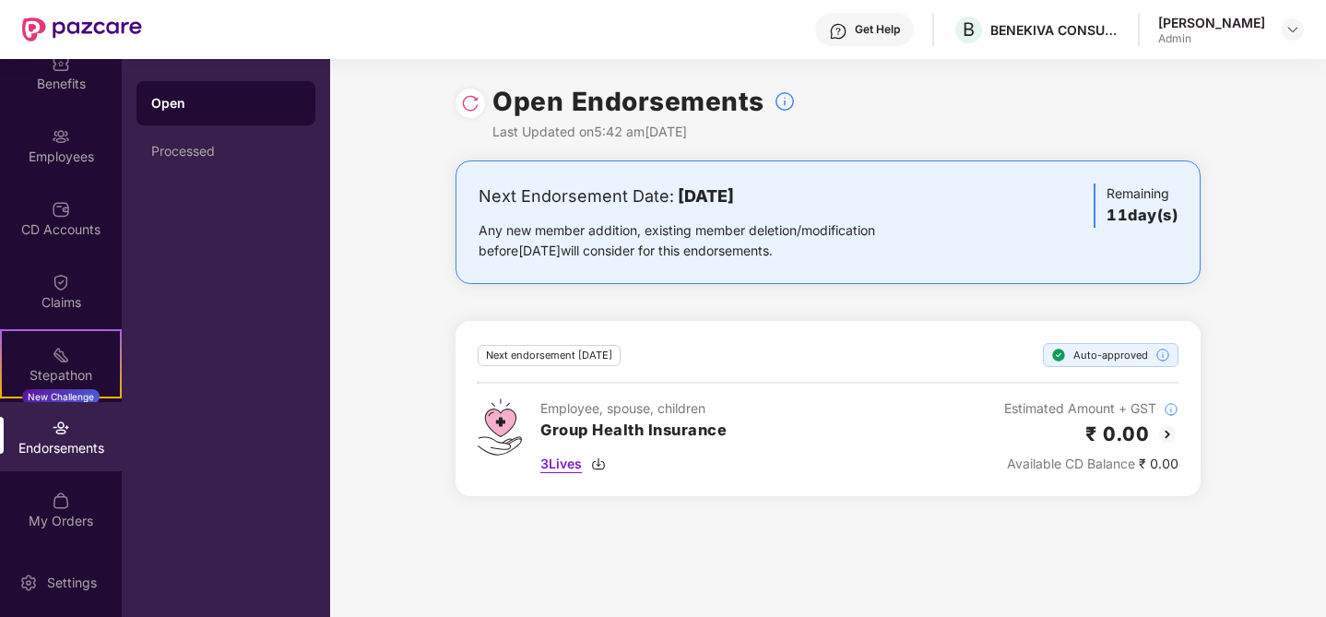
click at [573, 468] on span "3 Lives" at bounding box center [562, 464] width 42 height 20
click at [63, 135] on img at bounding box center [61, 136] width 18 height 18
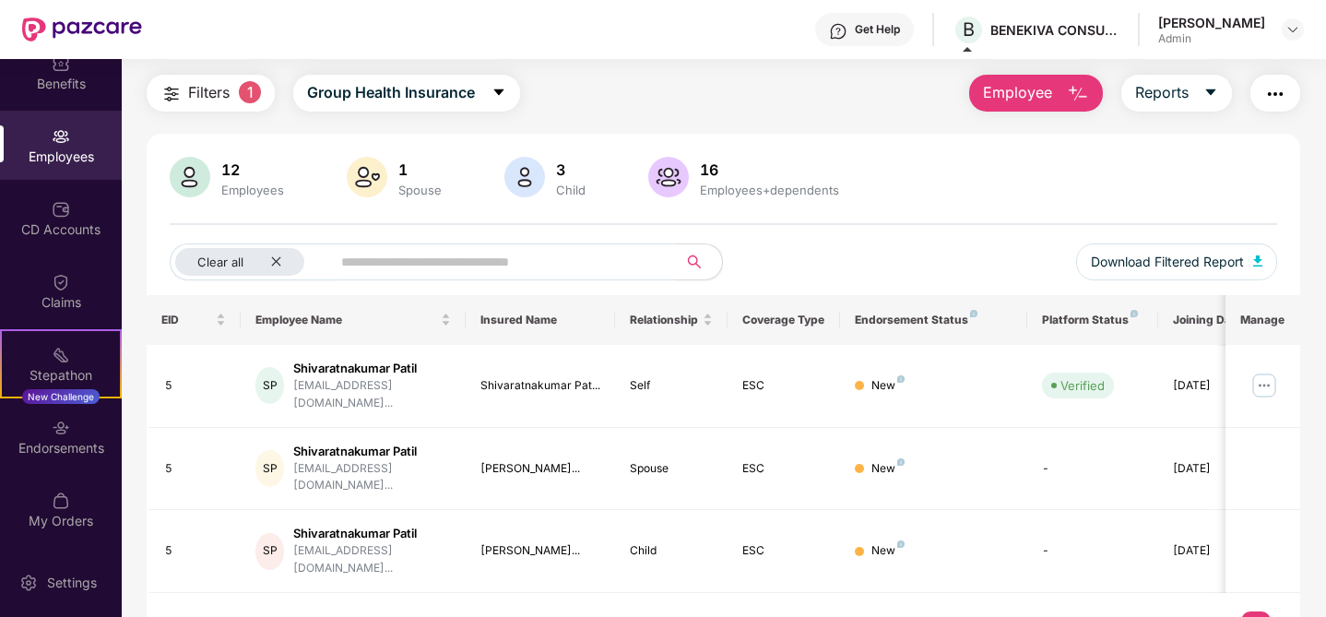
scroll to position [59, 0]
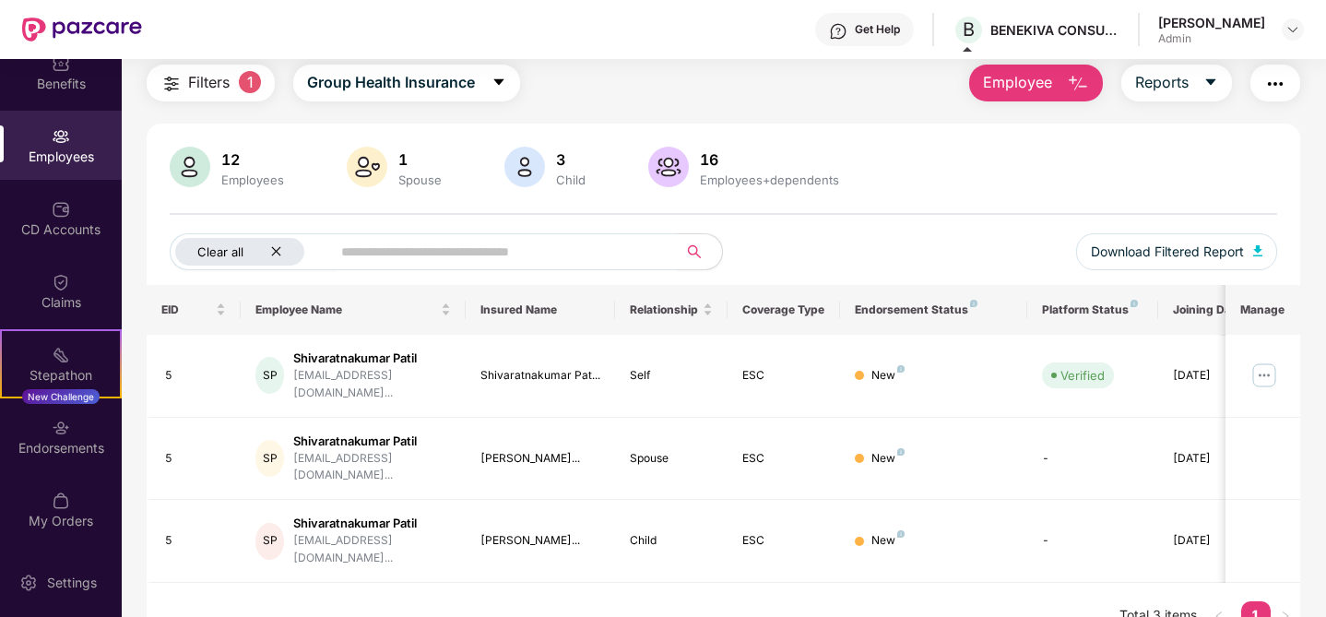
click at [276, 253] on icon "close" at bounding box center [276, 251] width 12 height 12
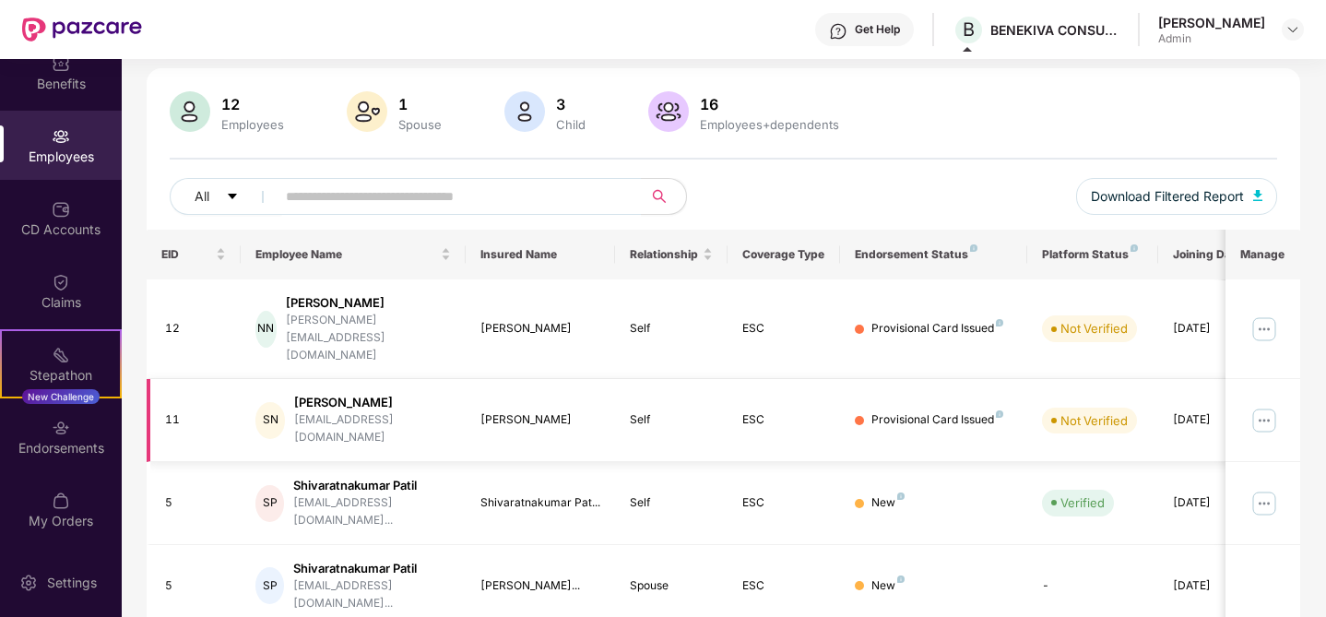
scroll to position [0, 46]
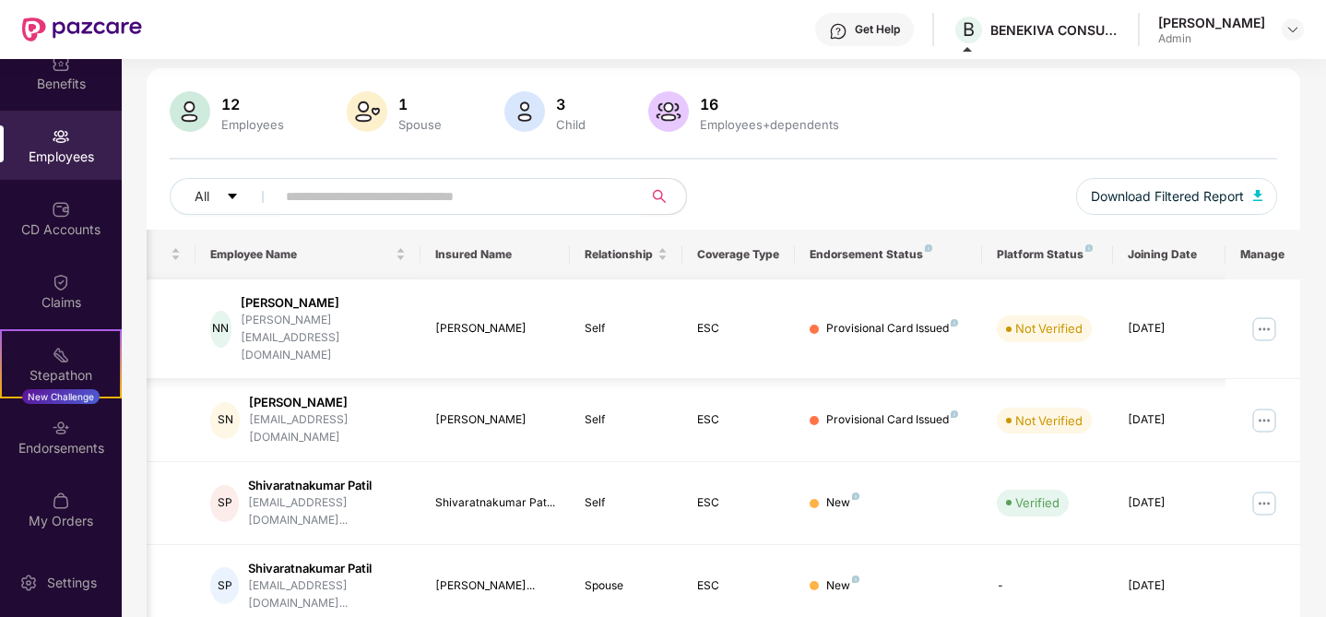
click at [1266, 315] on img at bounding box center [1265, 330] width 30 height 30
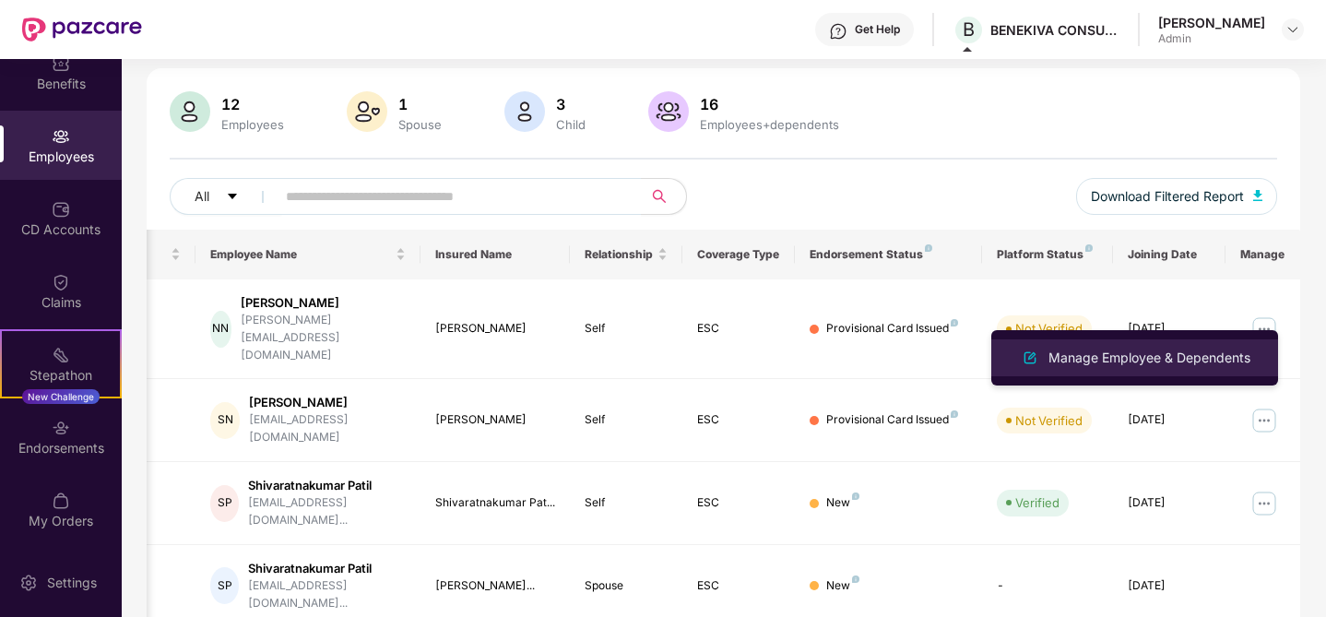
click at [1223, 358] on div "Manage Employee & Dependents" at bounding box center [1149, 358] width 209 height 20
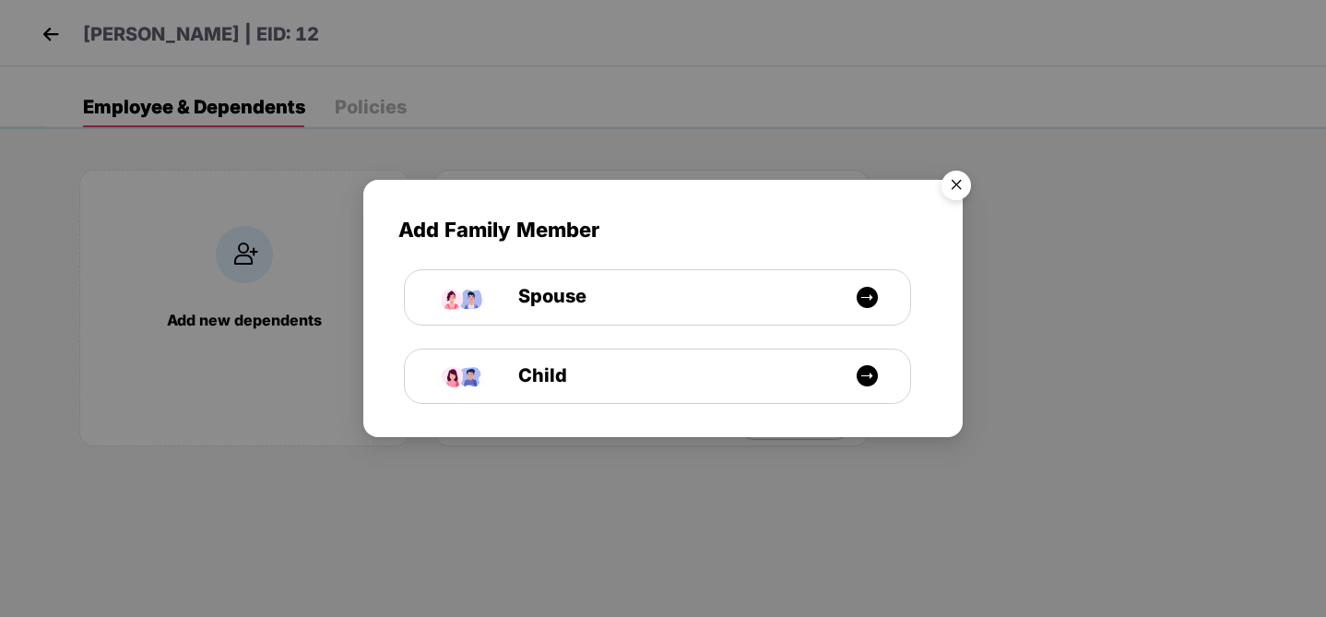
click at [951, 190] on img "Close" at bounding box center [957, 188] width 52 height 52
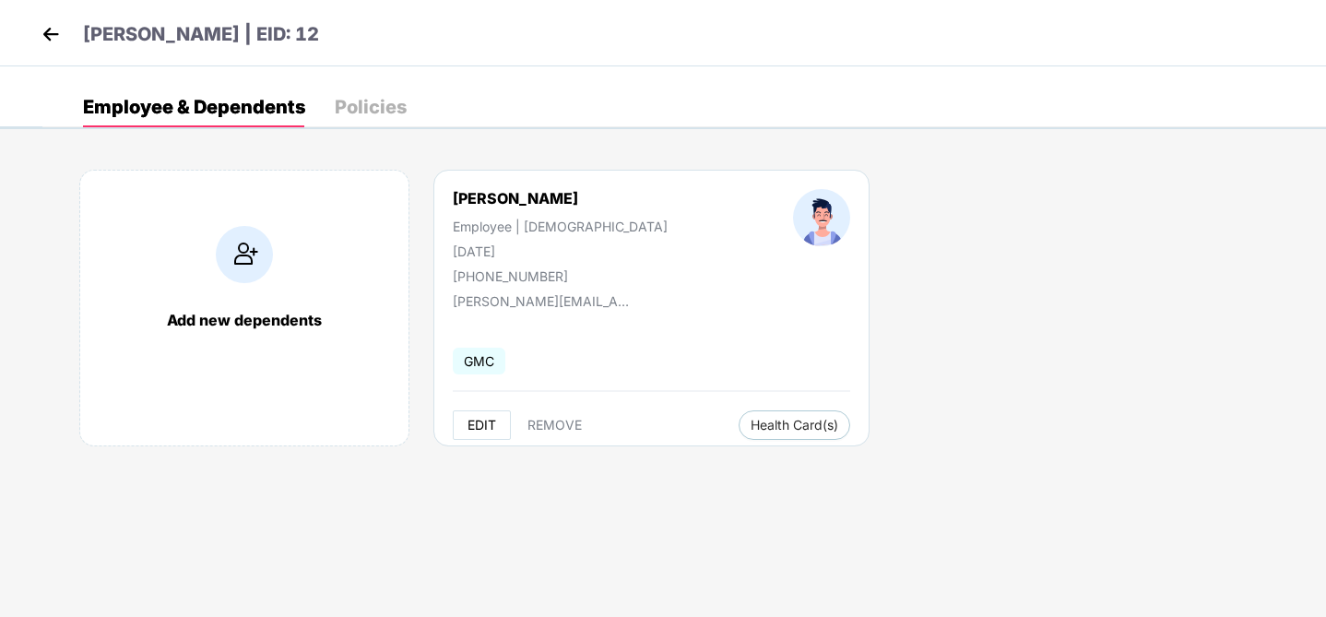
click at [481, 430] on span "EDIT" at bounding box center [482, 425] width 29 height 15
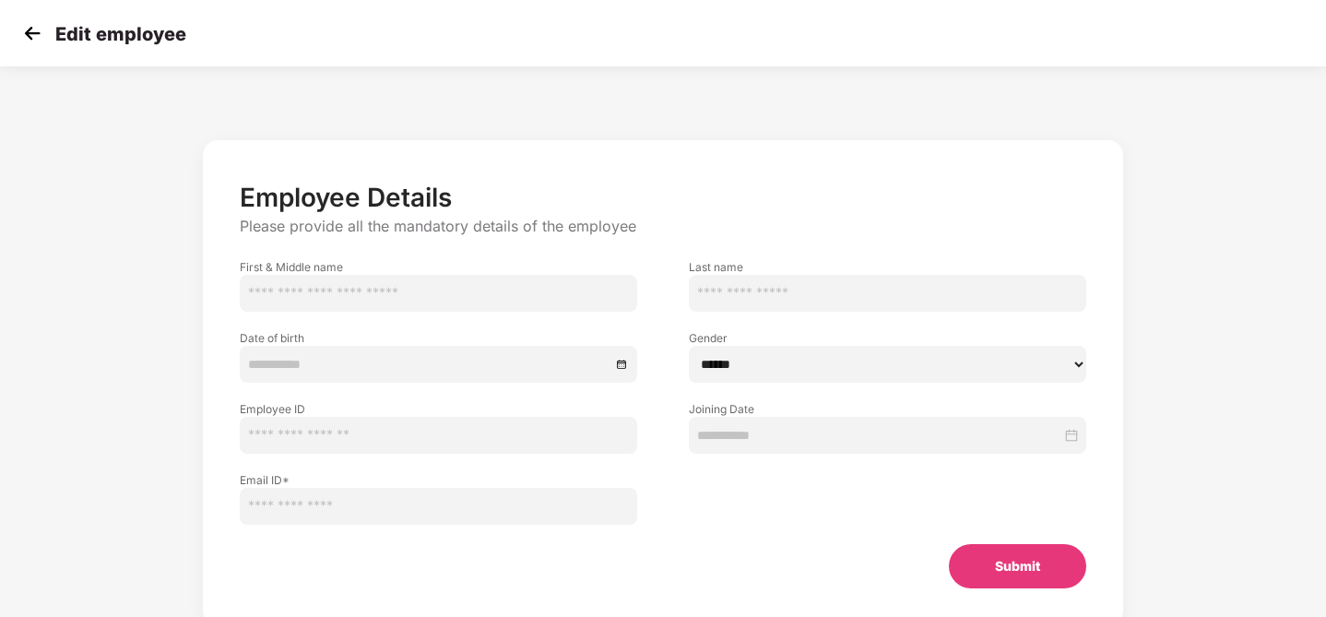
type input "*****"
type input "**********"
type input "**"
type input "**********"
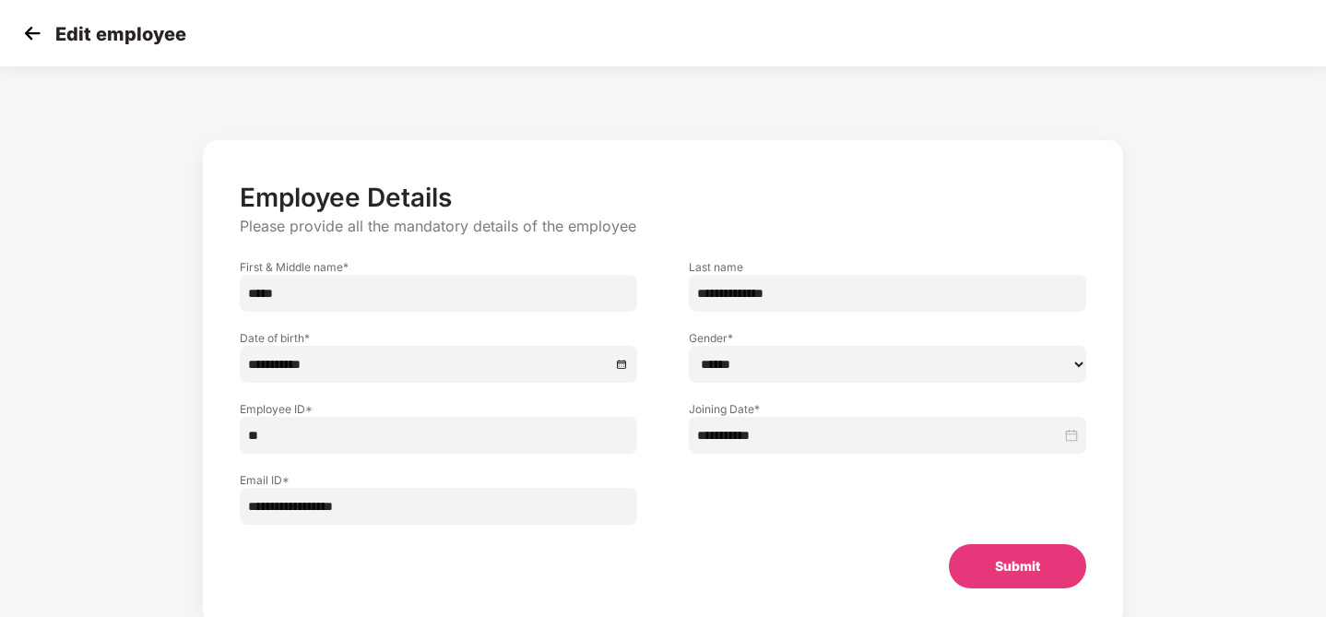
click at [412, 511] on input "**********" at bounding box center [439, 506] width 398 height 37
type input "**********"
click at [989, 568] on button "Submit" at bounding box center [1017, 566] width 137 height 44
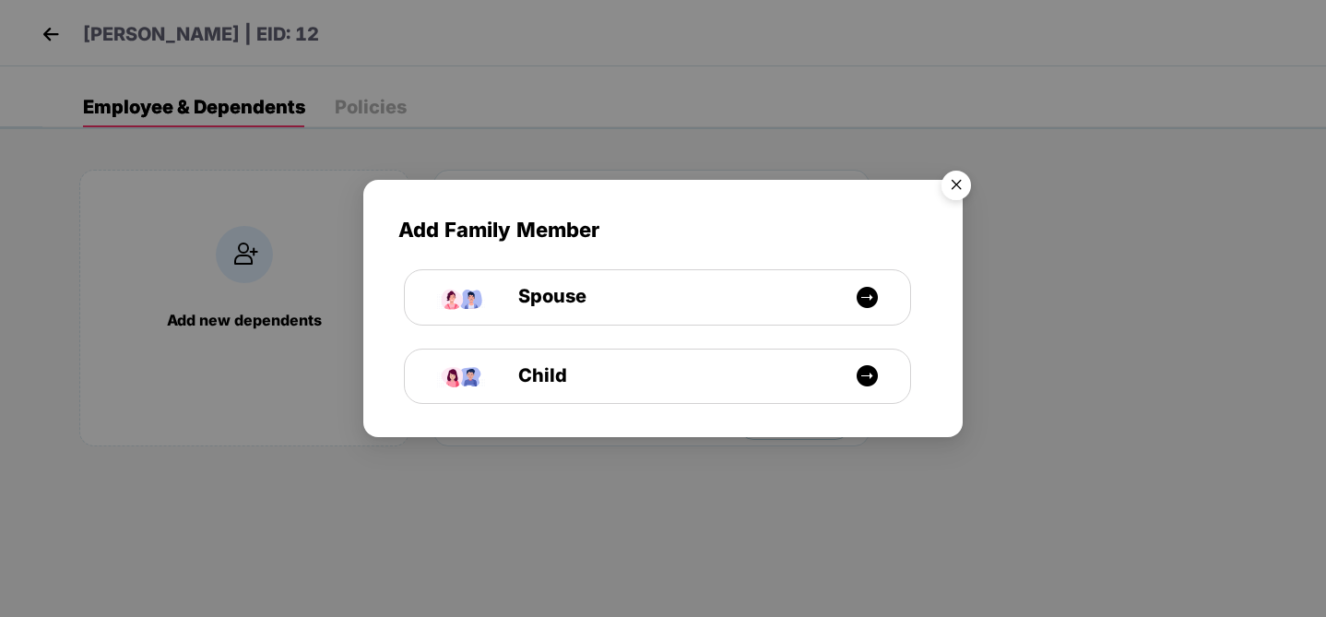
click at [960, 185] on img "Close" at bounding box center [957, 188] width 52 height 52
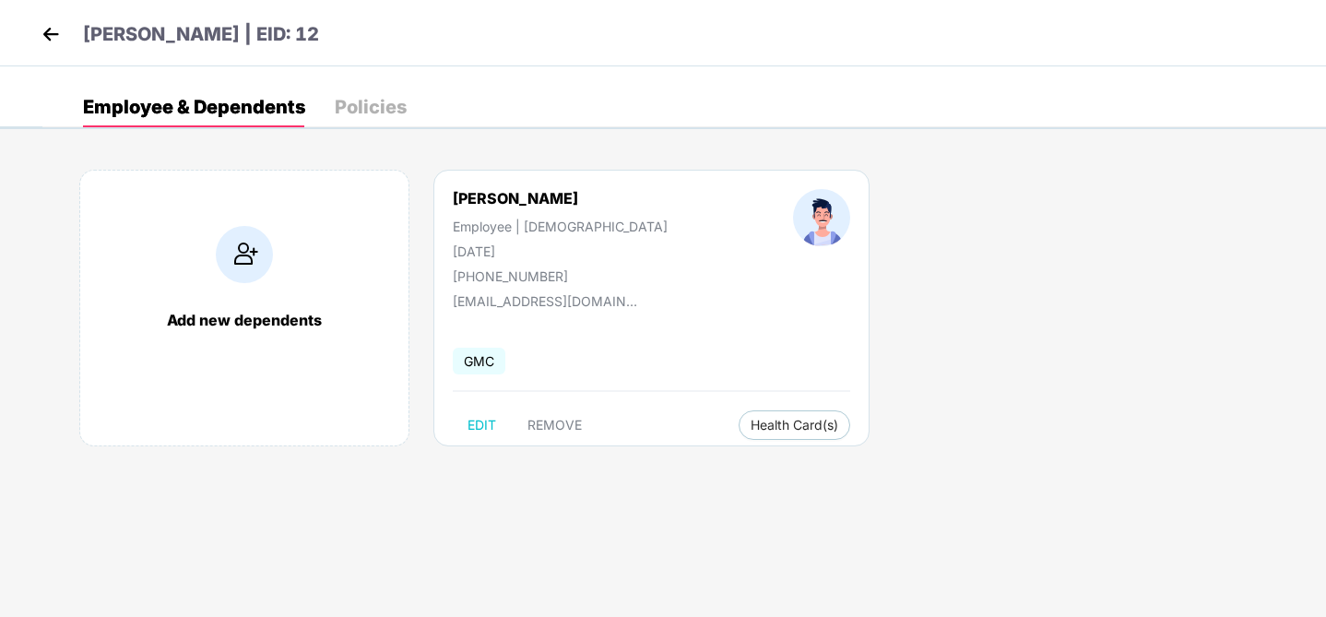
click at [52, 29] on img at bounding box center [51, 34] width 28 height 28
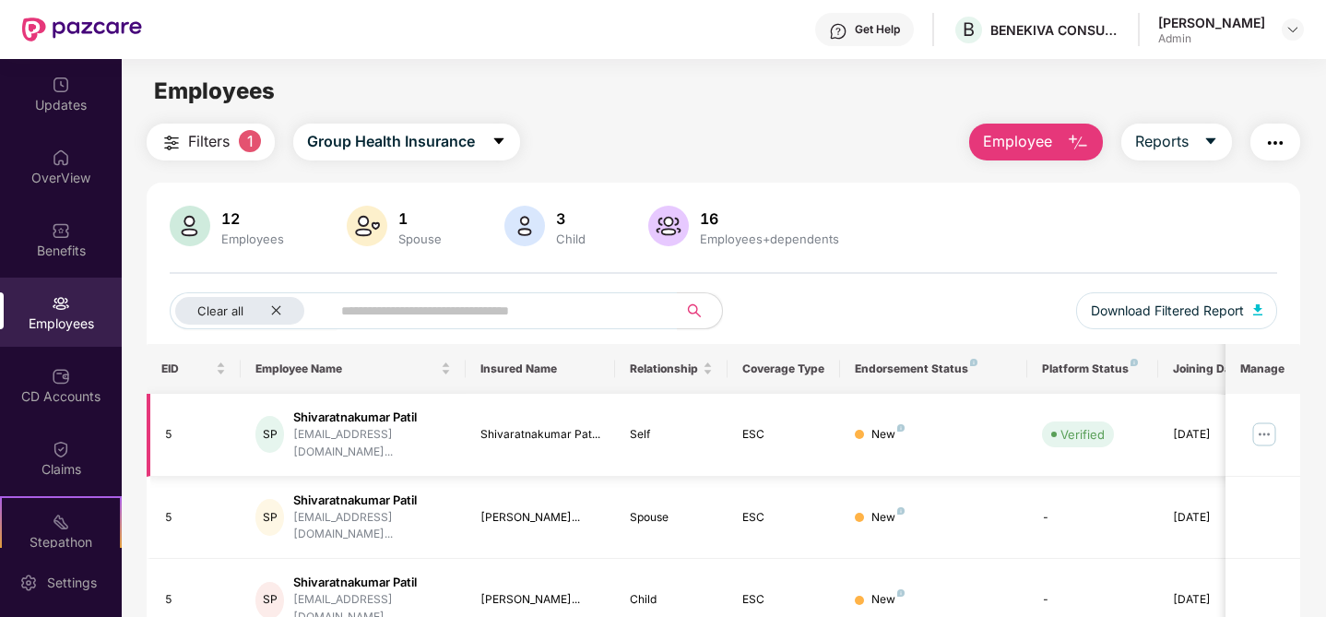
scroll to position [59, 0]
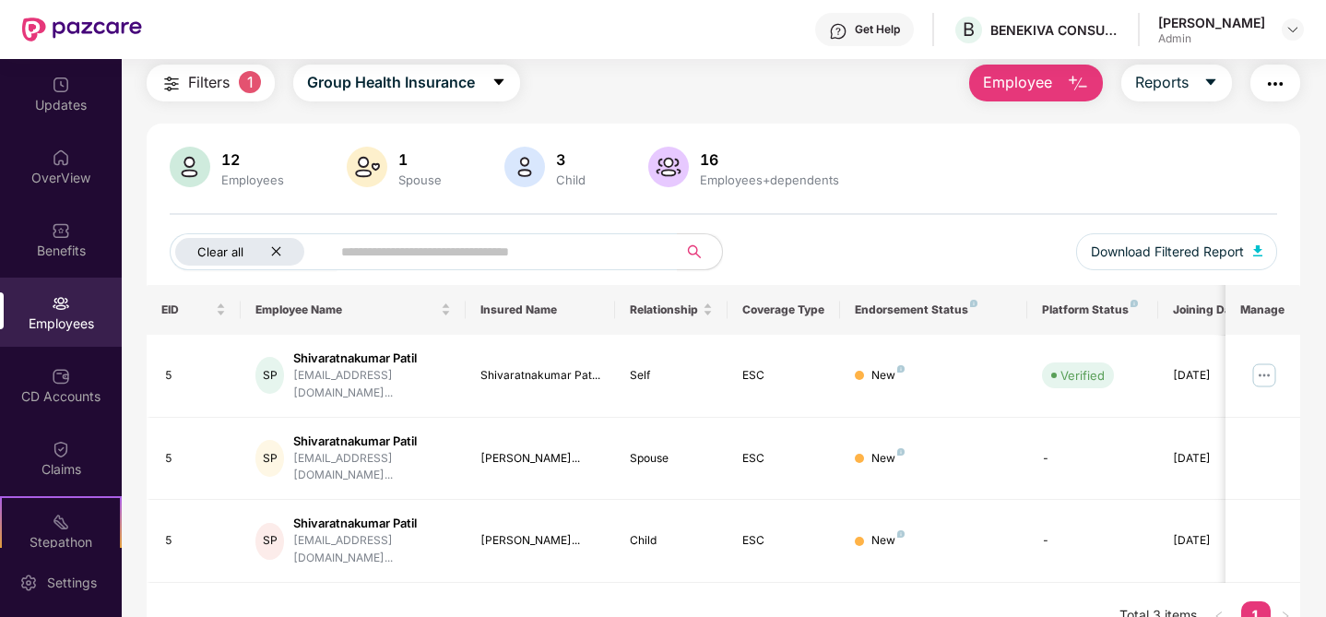
click at [279, 256] on icon "close" at bounding box center [276, 251] width 12 height 12
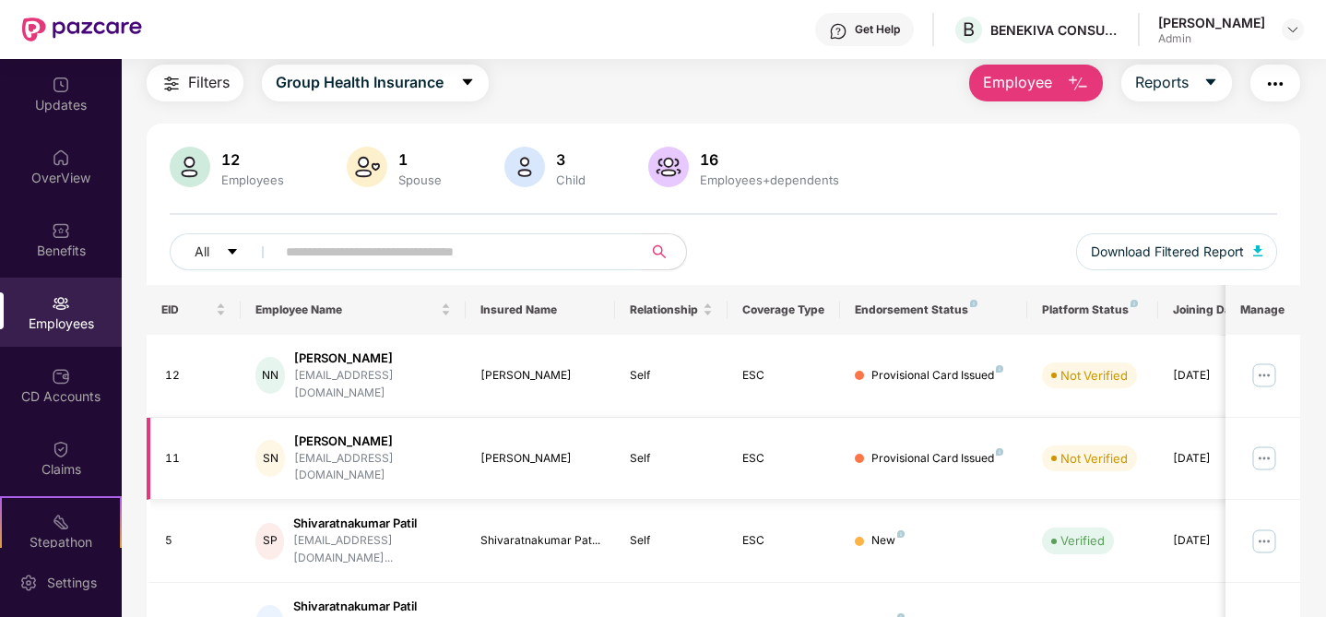
click at [1266, 444] on img at bounding box center [1265, 459] width 30 height 30
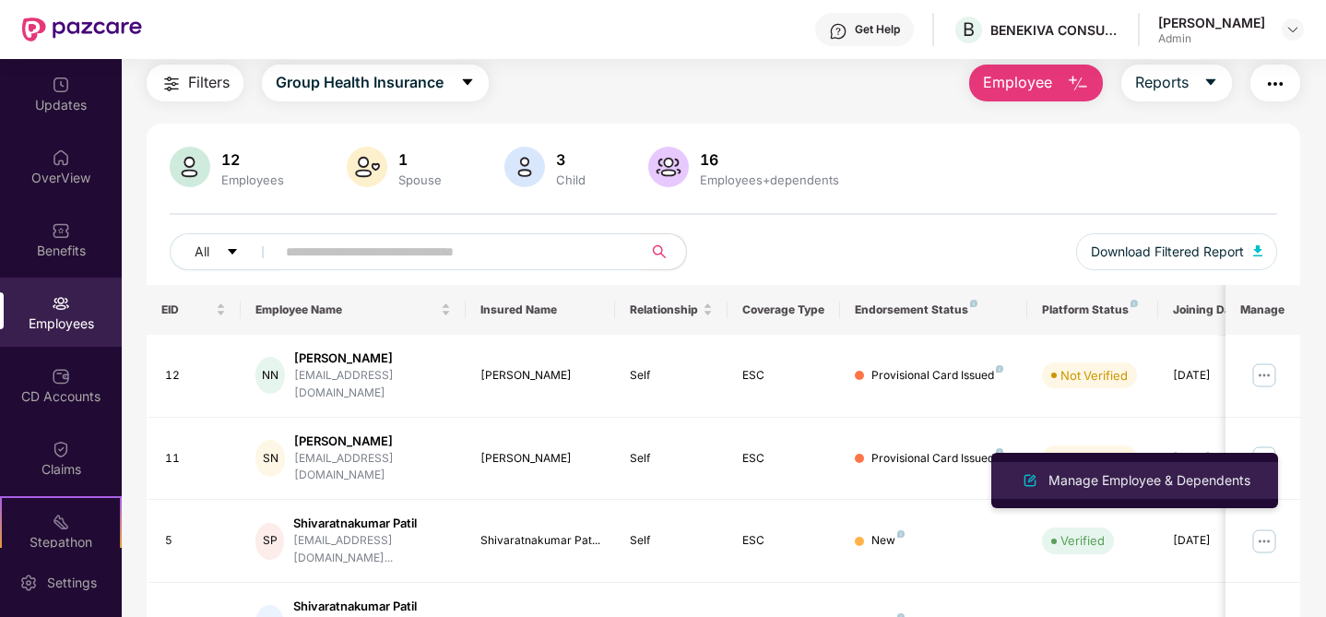
click at [1101, 481] on div "Manage Employee & Dependents" at bounding box center [1149, 480] width 209 height 20
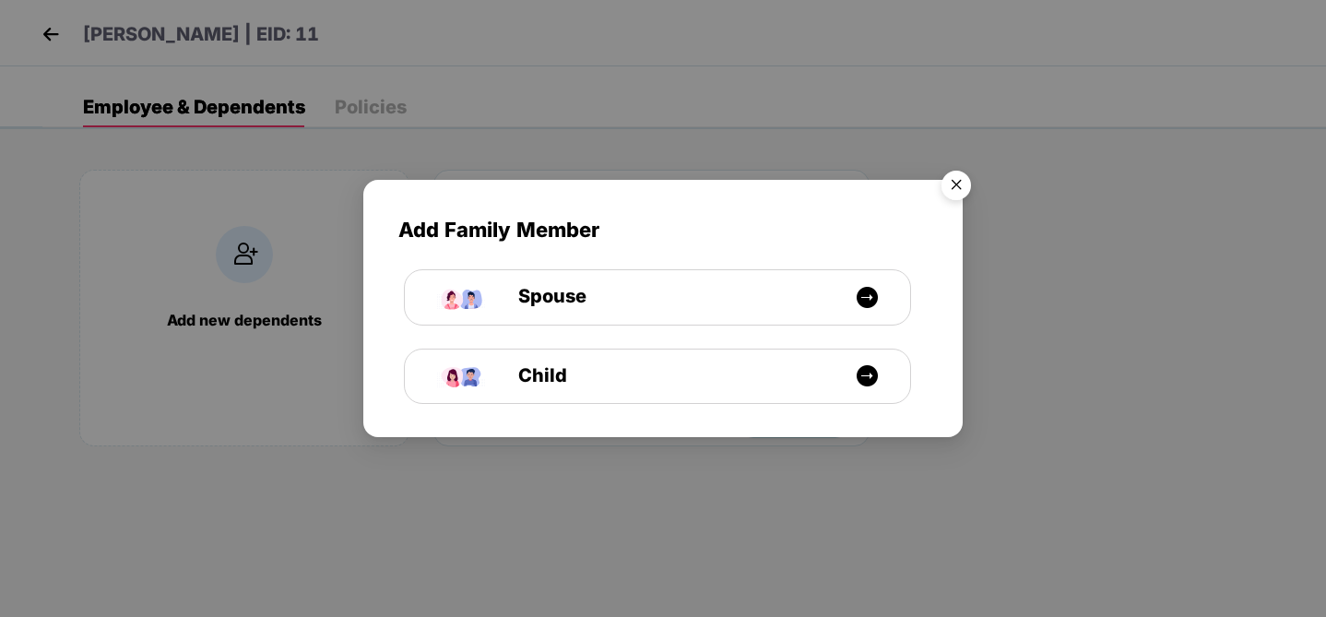
click at [957, 181] on img "Close" at bounding box center [957, 188] width 52 height 52
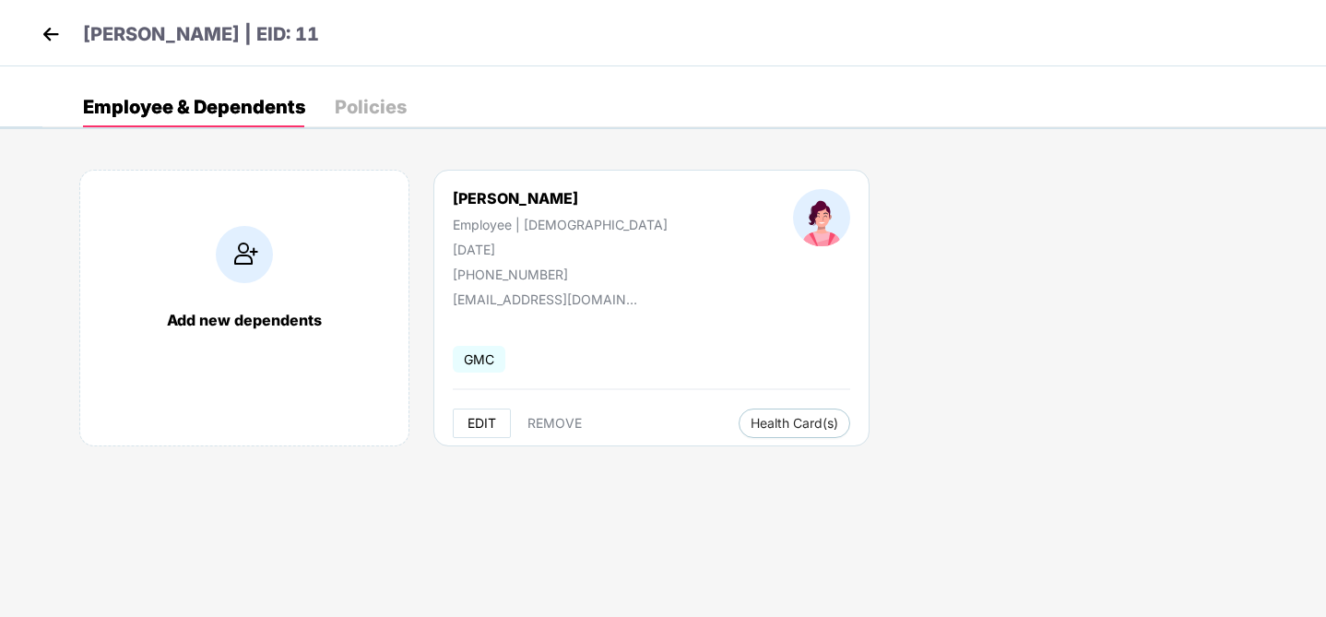
click at [485, 431] on button "EDIT" at bounding box center [482, 424] width 58 height 30
select select "******"
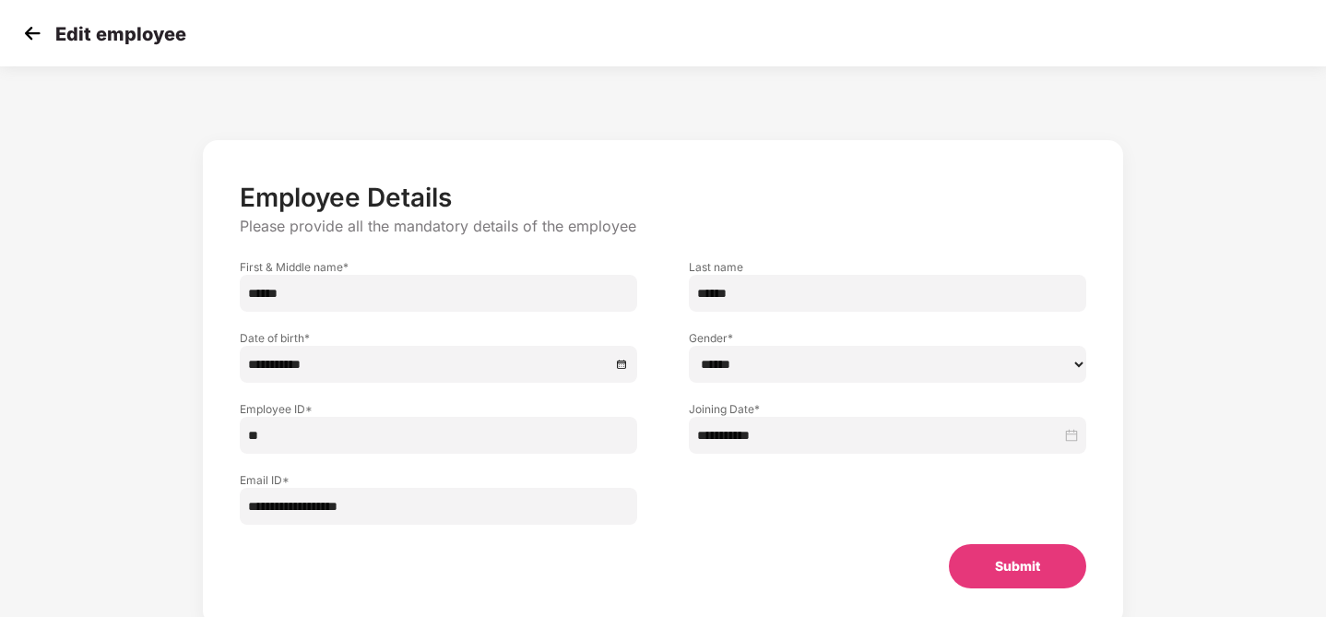
click at [398, 493] on input "**********" at bounding box center [439, 506] width 398 height 37
click at [416, 496] on input "**********" at bounding box center [439, 506] width 398 height 37
click at [433, 504] on input "**********" at bounding box center [439, 506] width 398 height 37
type input "**********"
click at [991, 573] on button "Submit" at bounding box center [1017, 566] width 137 height 44
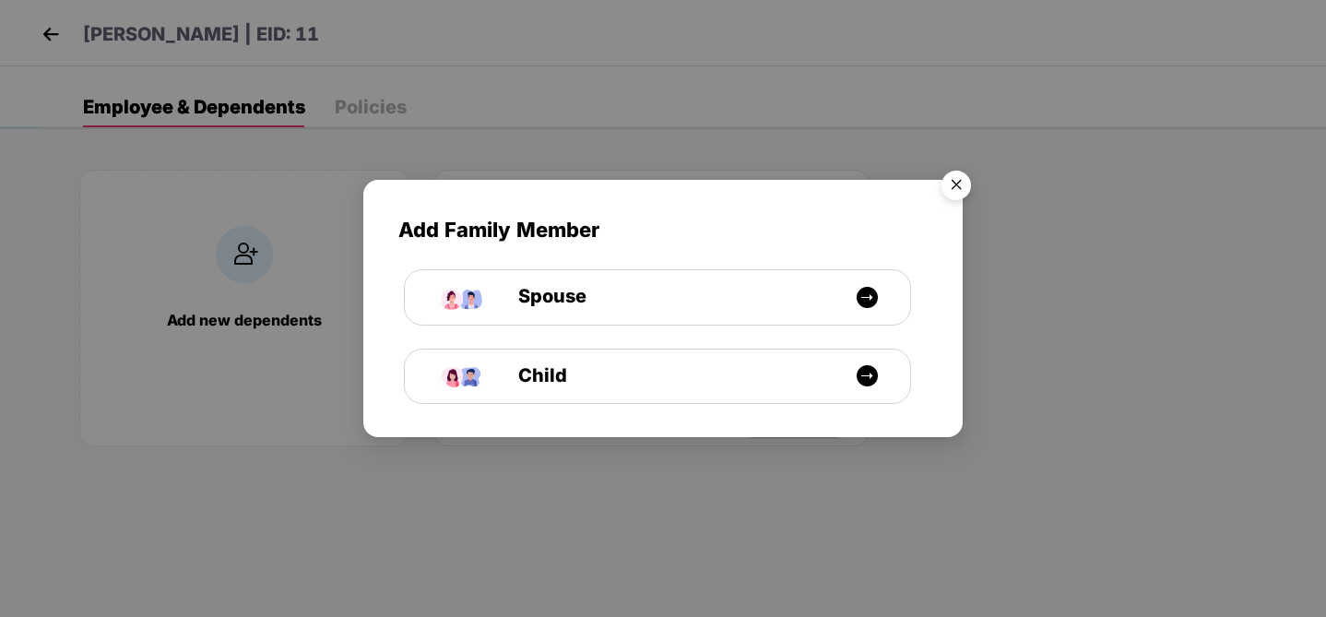
click at [956, 195] on img "Close" at bounding box center [957, 188] width 52 height 52
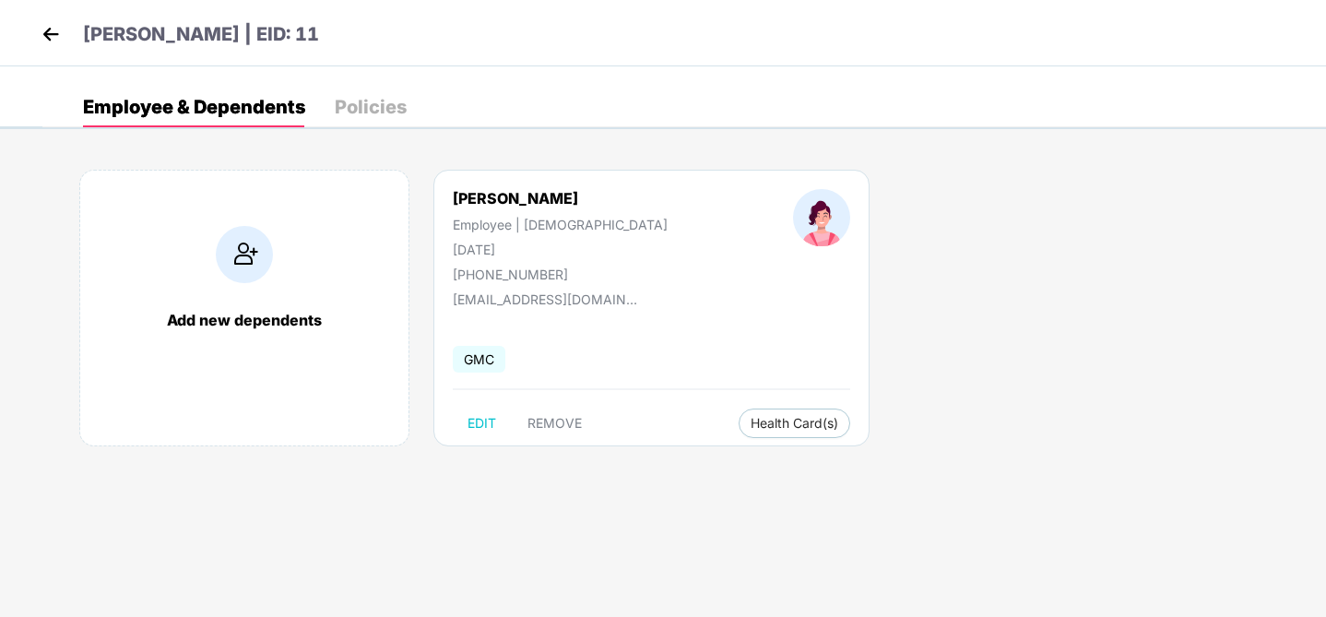
click at [59, 27] on img at bounding box center [51, 34] width 28 height 28
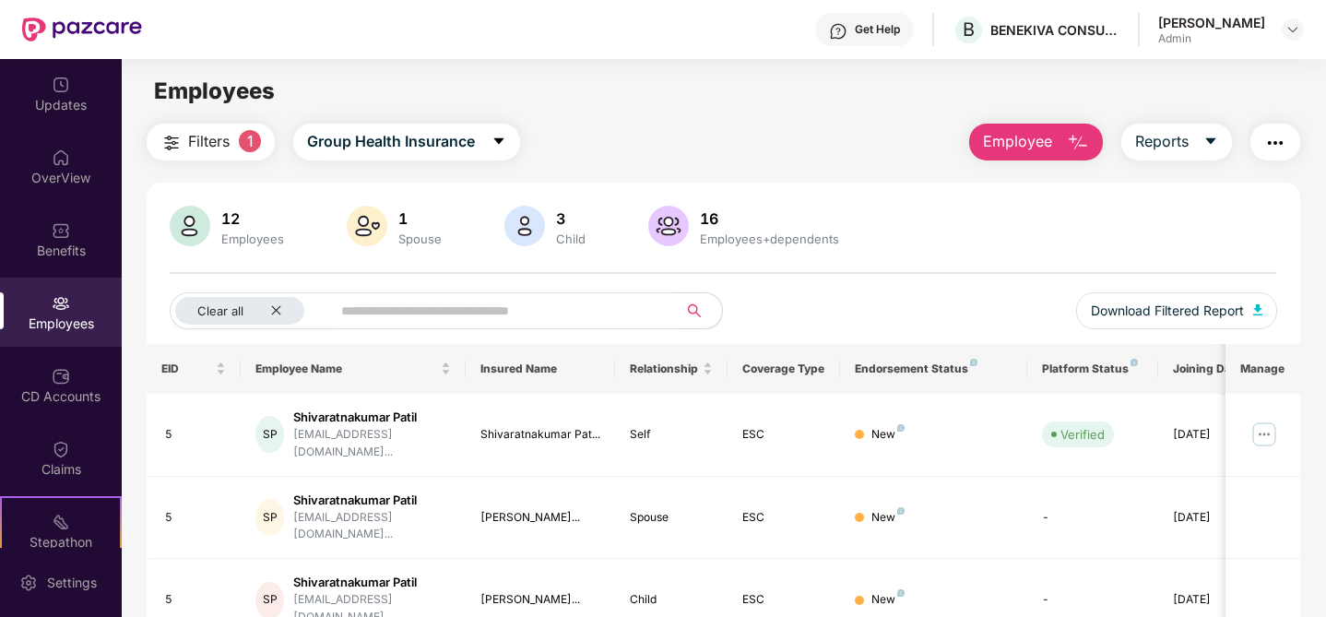
click at [243, 146] on span "1" at bounding box center [250, 141] width 22 height 22
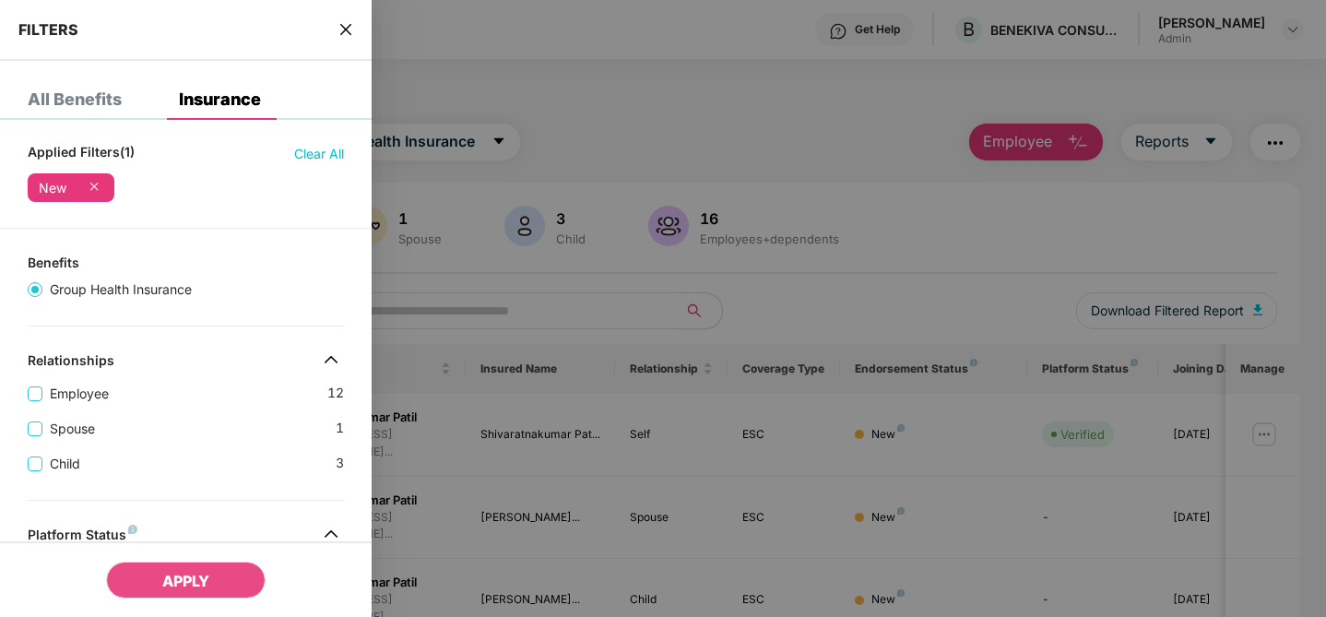
click at [98, 187] on icon at bounding box center [94, 186] width 18 height 18
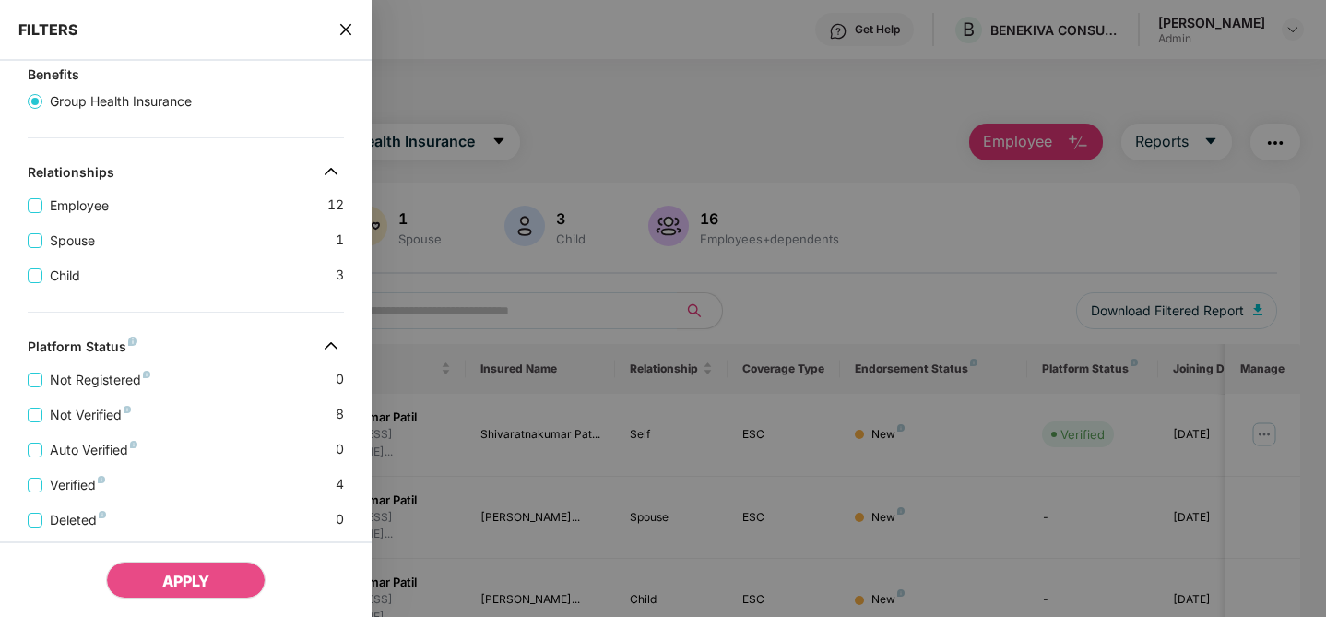
scroll to position [153, 0]
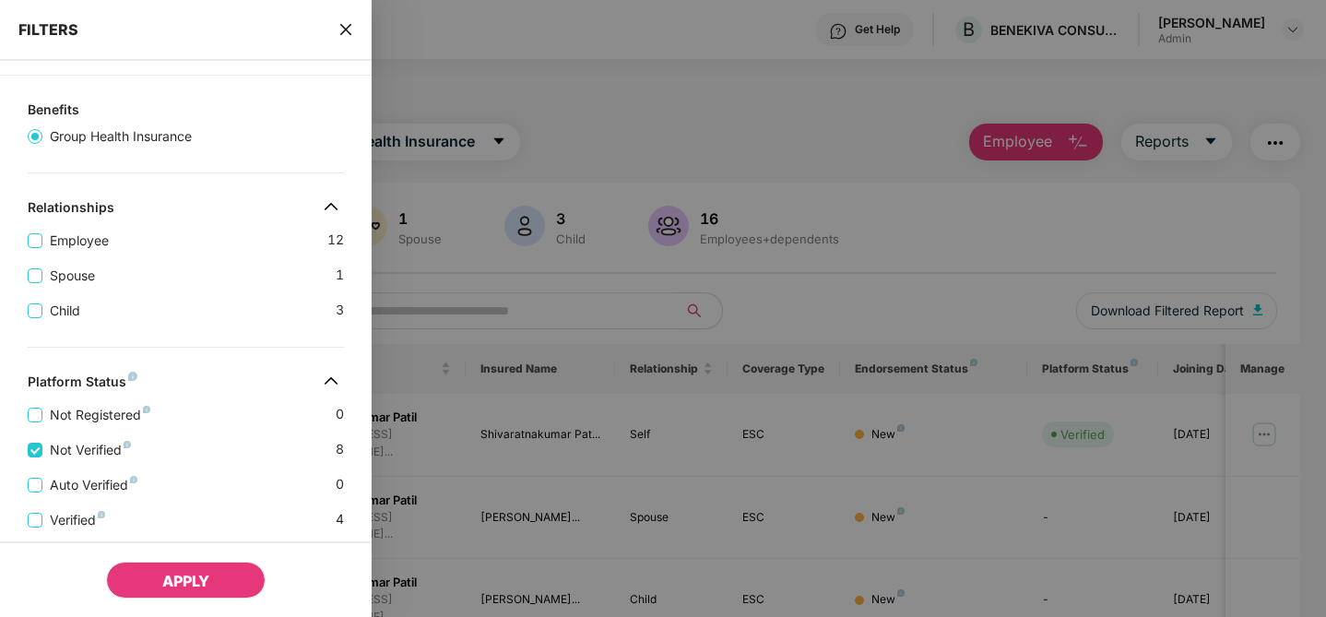
click at [215, 594] on button "APPLY" at bounding box center [186, 580] width 160 height 37
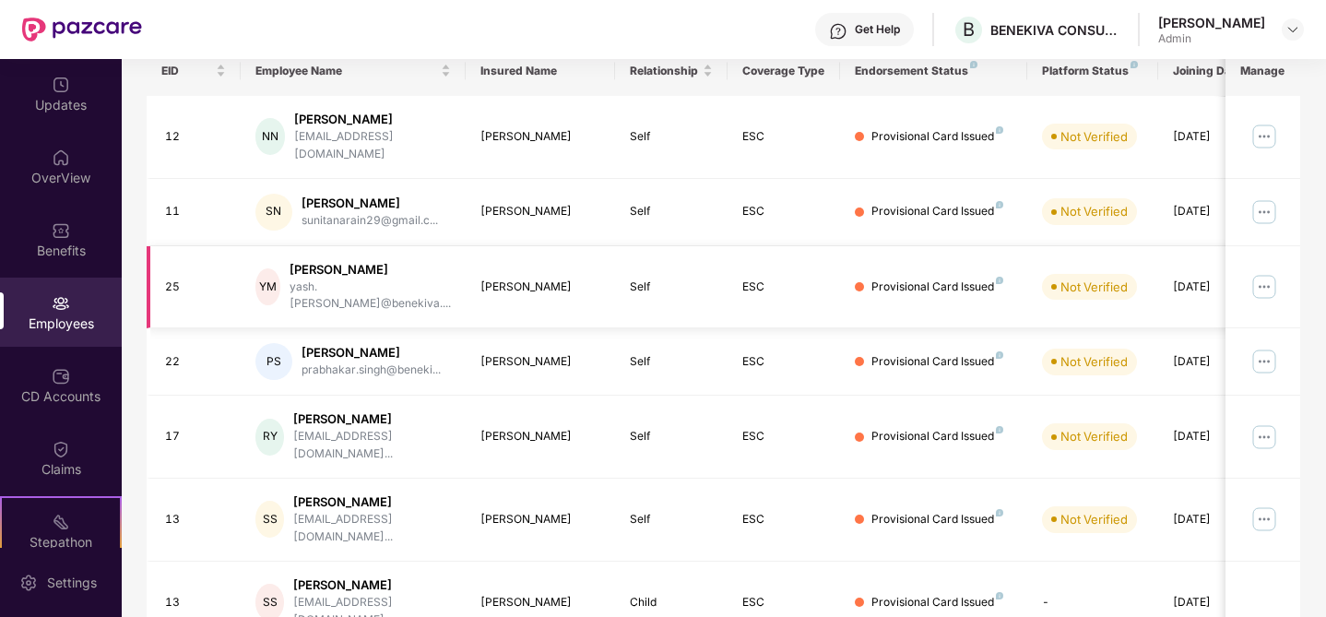
scroll to position [0, 0]
